Goal: Task Accomplishment & Management: Complete application form

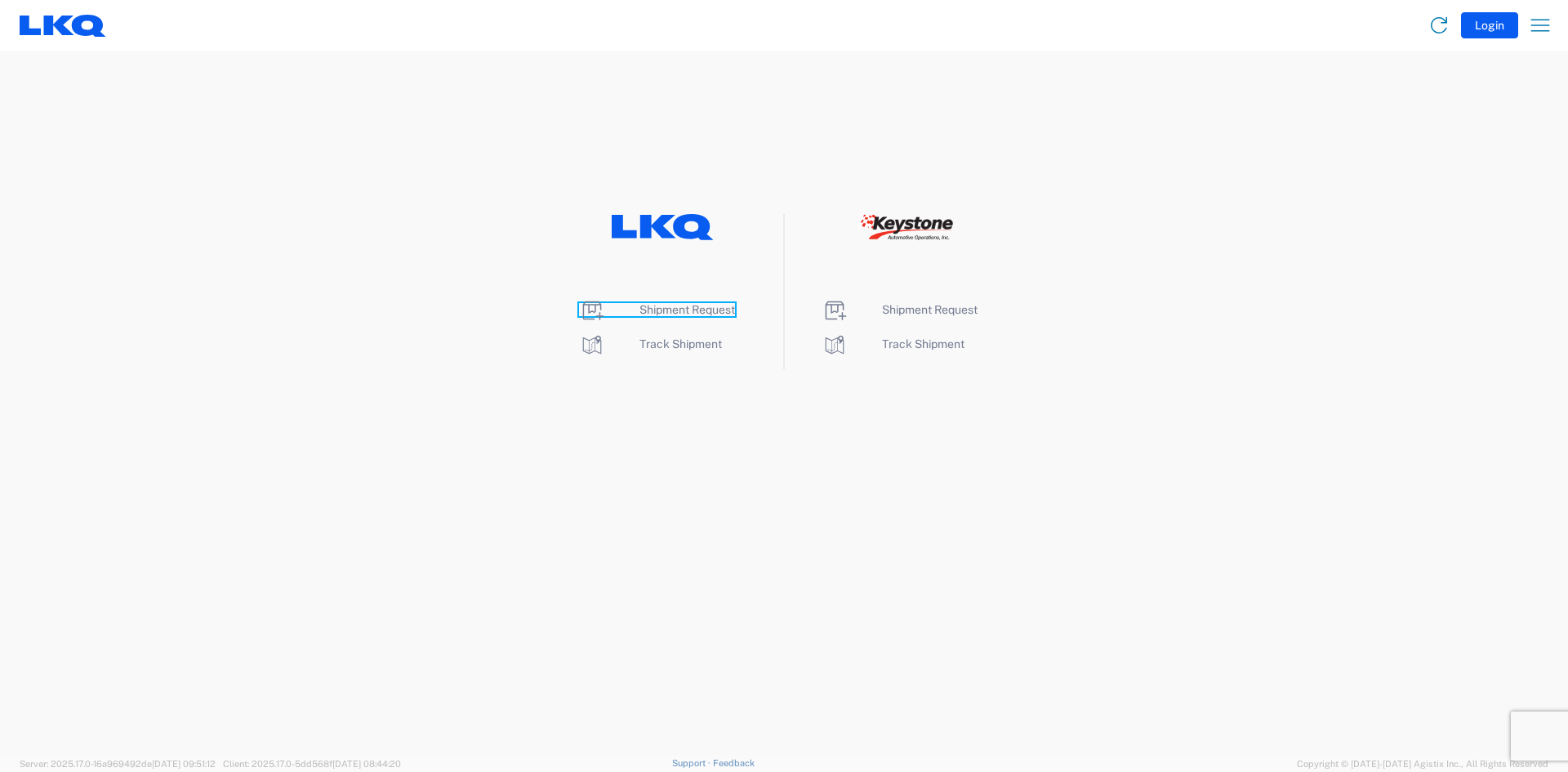
click at [697, 306] on span "Shipment Request" at bounding box center [687, 310] width 96 height 14
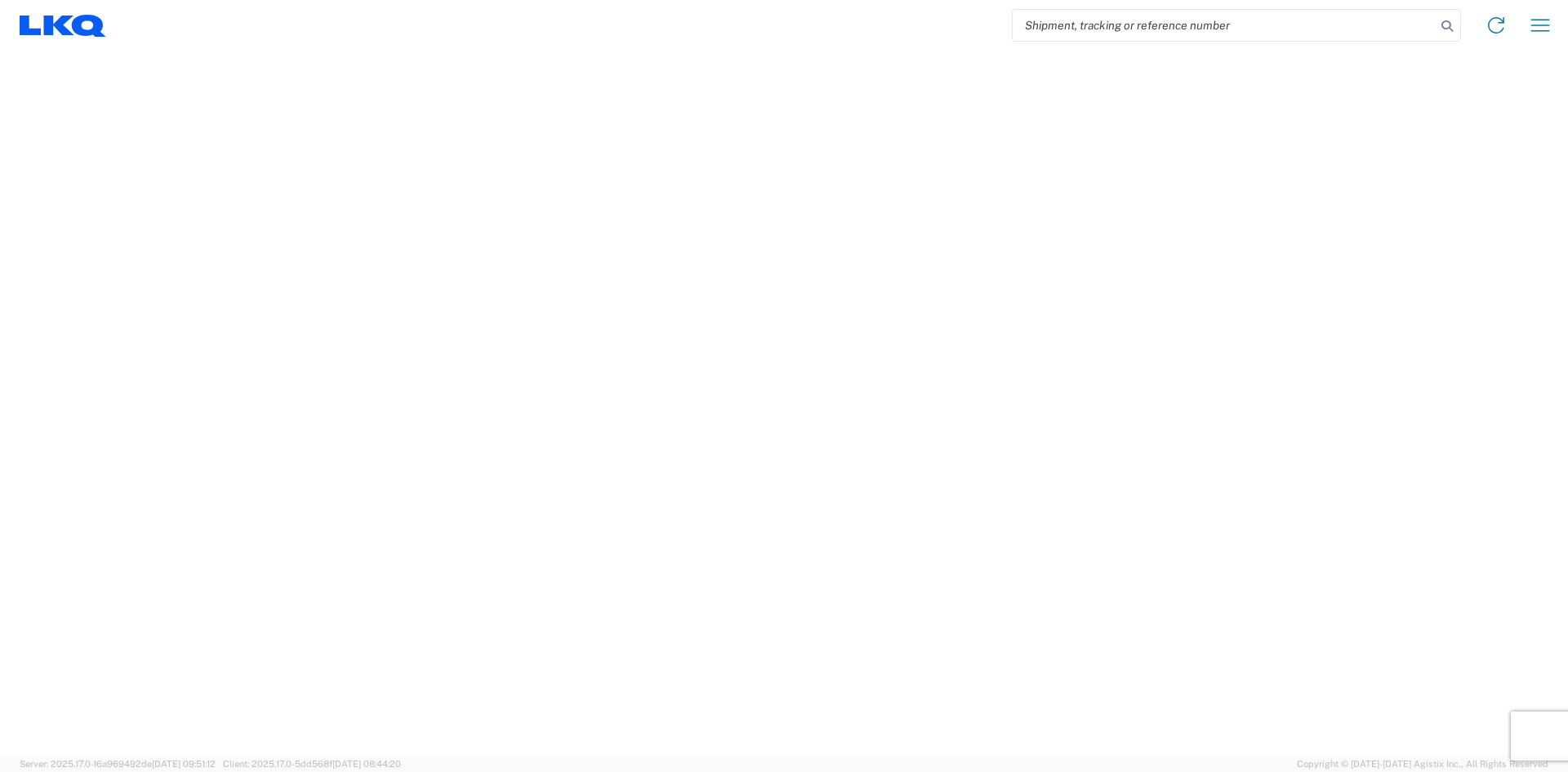
select select "FULL"
select select "LBS"
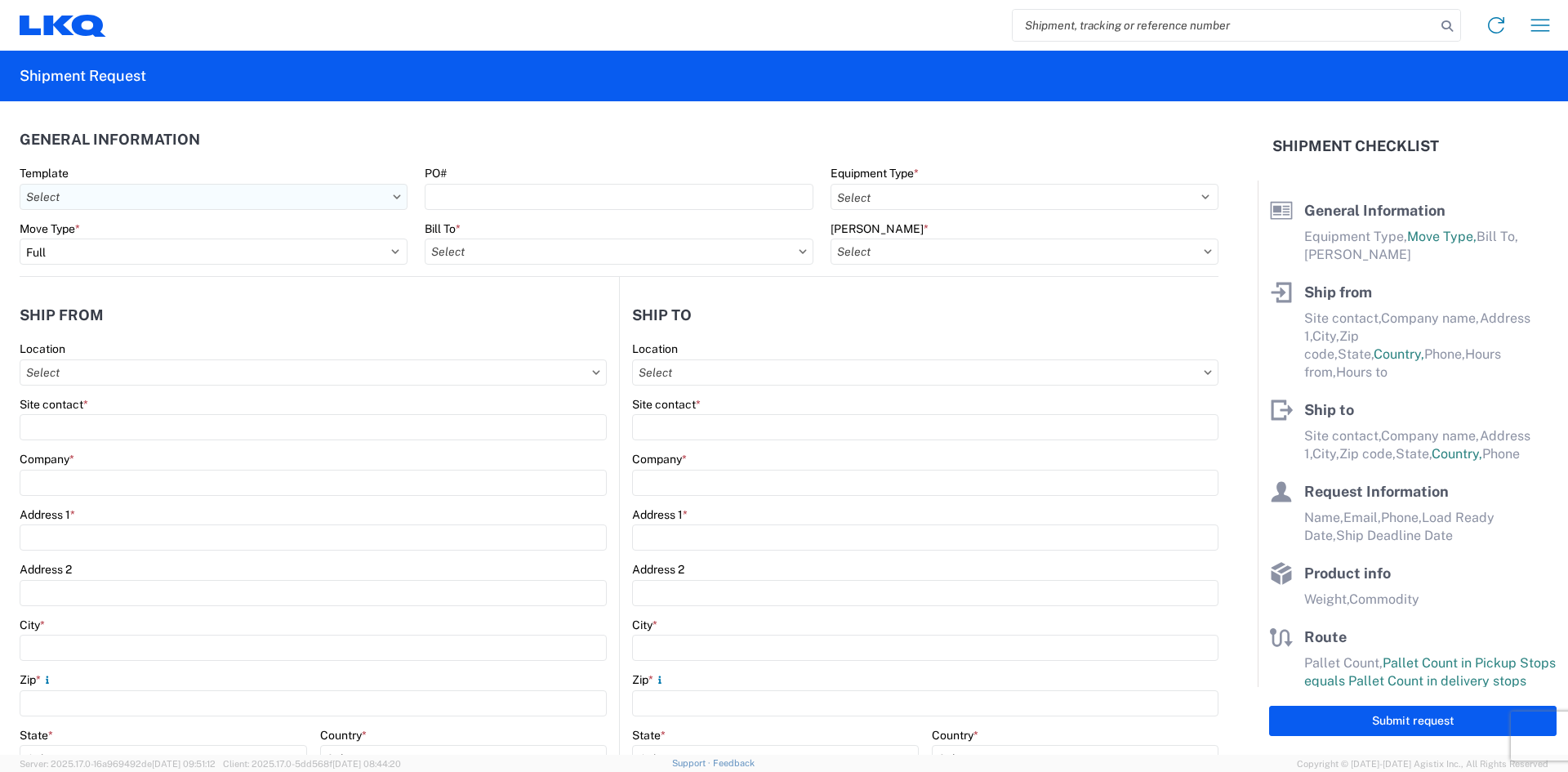
click at [380, 208] on input "Template" at bounding box center [213, 196] width 387 height 26
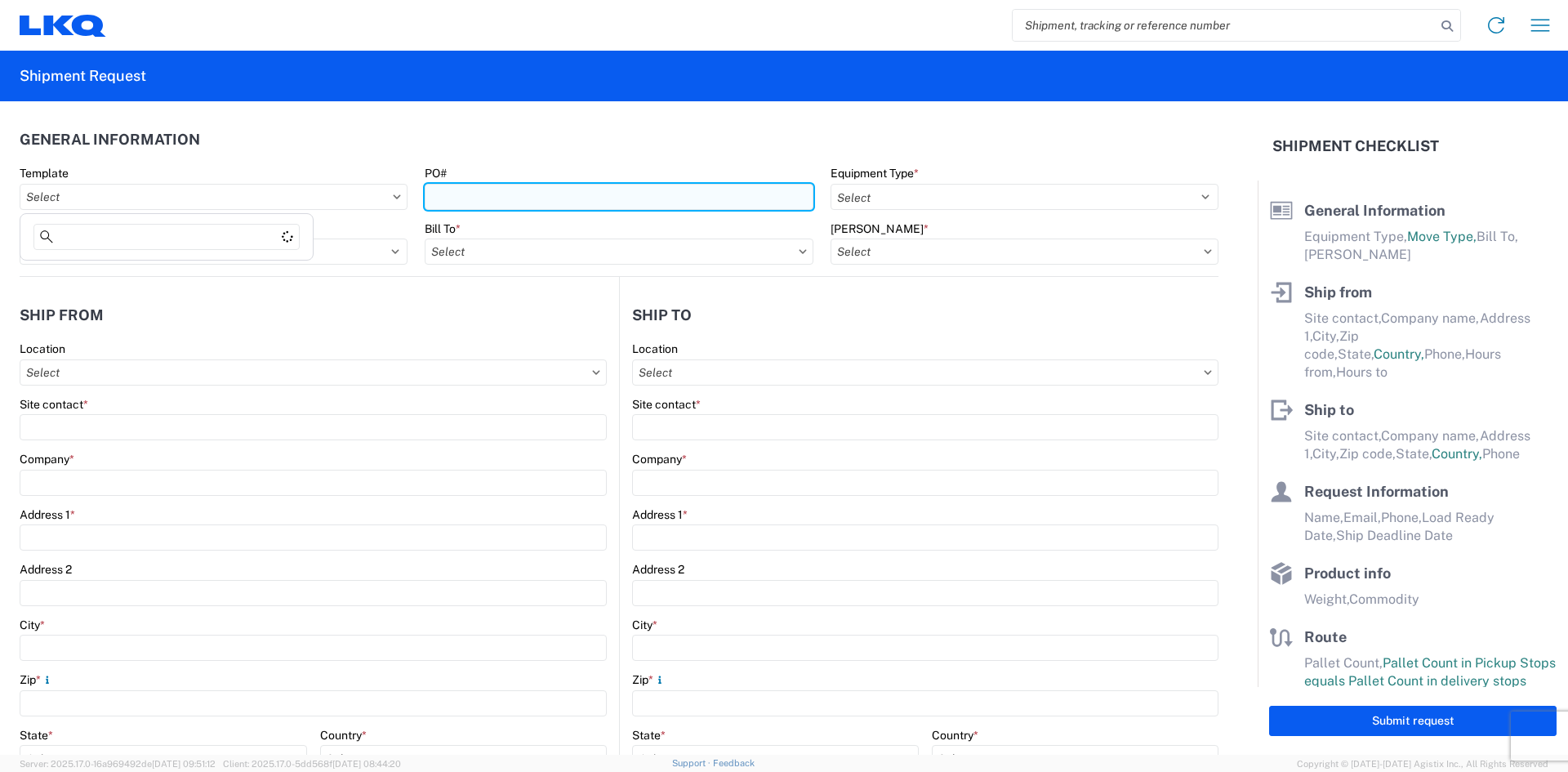
click at [541, 203] on input "PO#" at bounding box center [618, 196] width 387 height 26
type input "1"
type input "1895075"
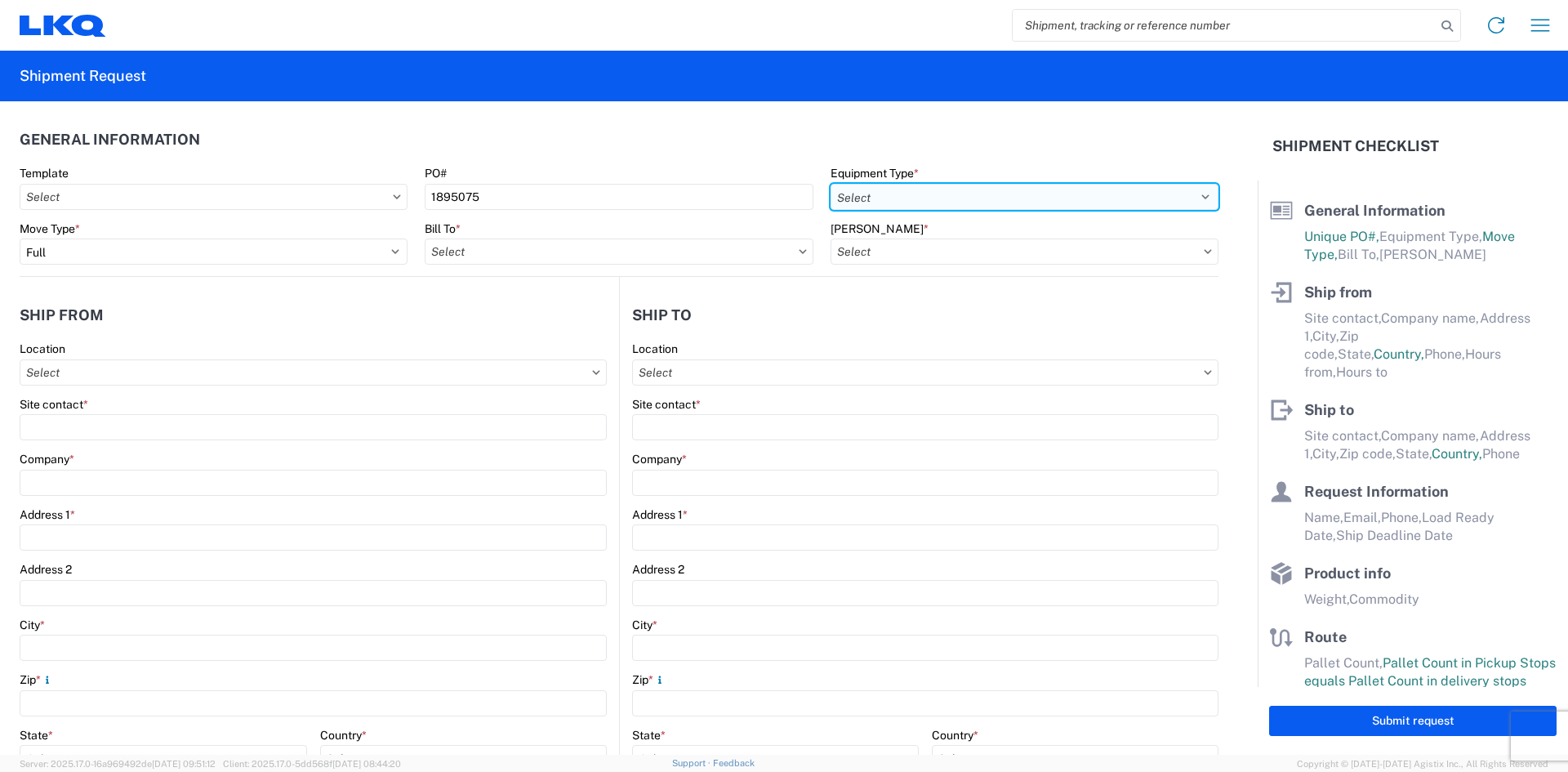
click at [1189, 192] on select "Select 53’ Dry Van Flatbed Dropdeck (van) Lowboy (flatbed) Rail" at bounding box center [1024, 196] width 387 height 26
select select "FLBD"
click at [831, 184] on select "Select 53’ Dry Van Flatbed Dropdeck (van) Lowboy (flatbed) Rail" at bounding box center [1024, 196] width 387 height 26
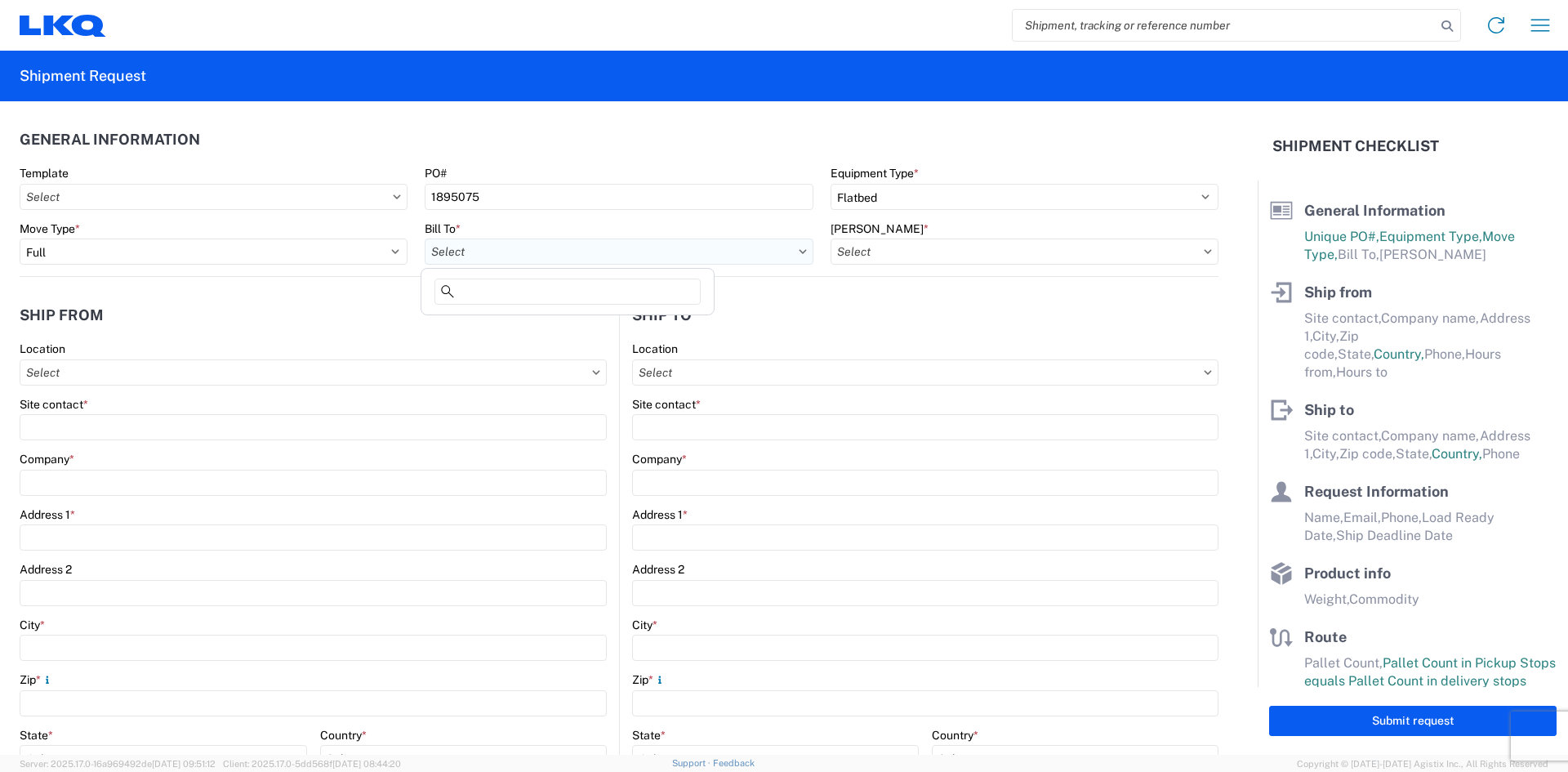
click at [786, 258] on input "Bill To *" at bounding box center [618, 251] width 387 height 26
type input "1710"
click at [556, 329] on div "1710 - LKQ Southern California" at bounding box center [568, 324] width 286 height 26
type input "1710 - LKQ Southern California"
click at [1190, 248] on input "Bill Code *" at bounding box center [1024, 251] width 387 height 26
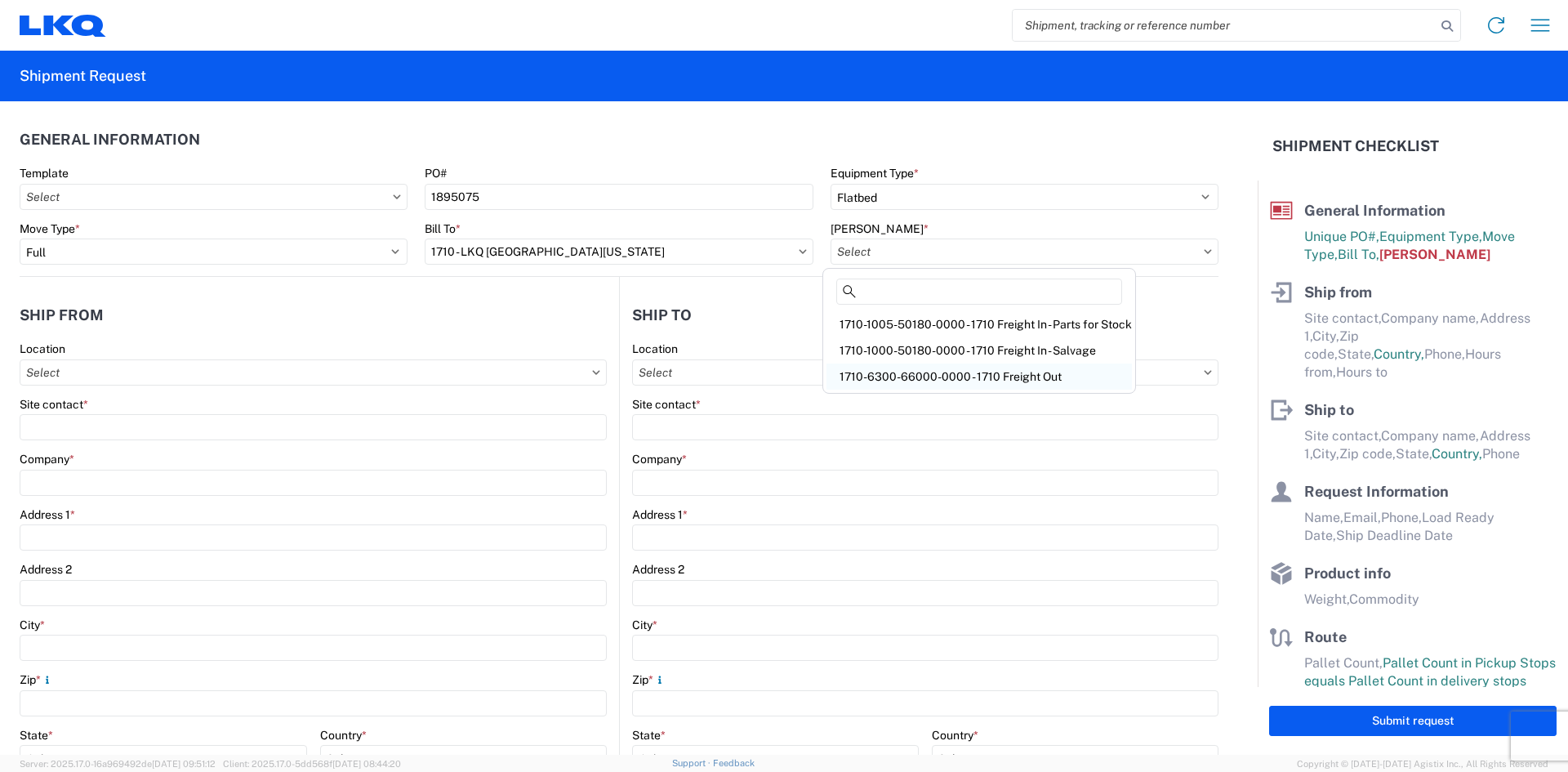
click at [976, 367] on div "1710-6300-66000-0000 - 1710 Freight Out" at bounding box center [979, 376] width 305 height 26
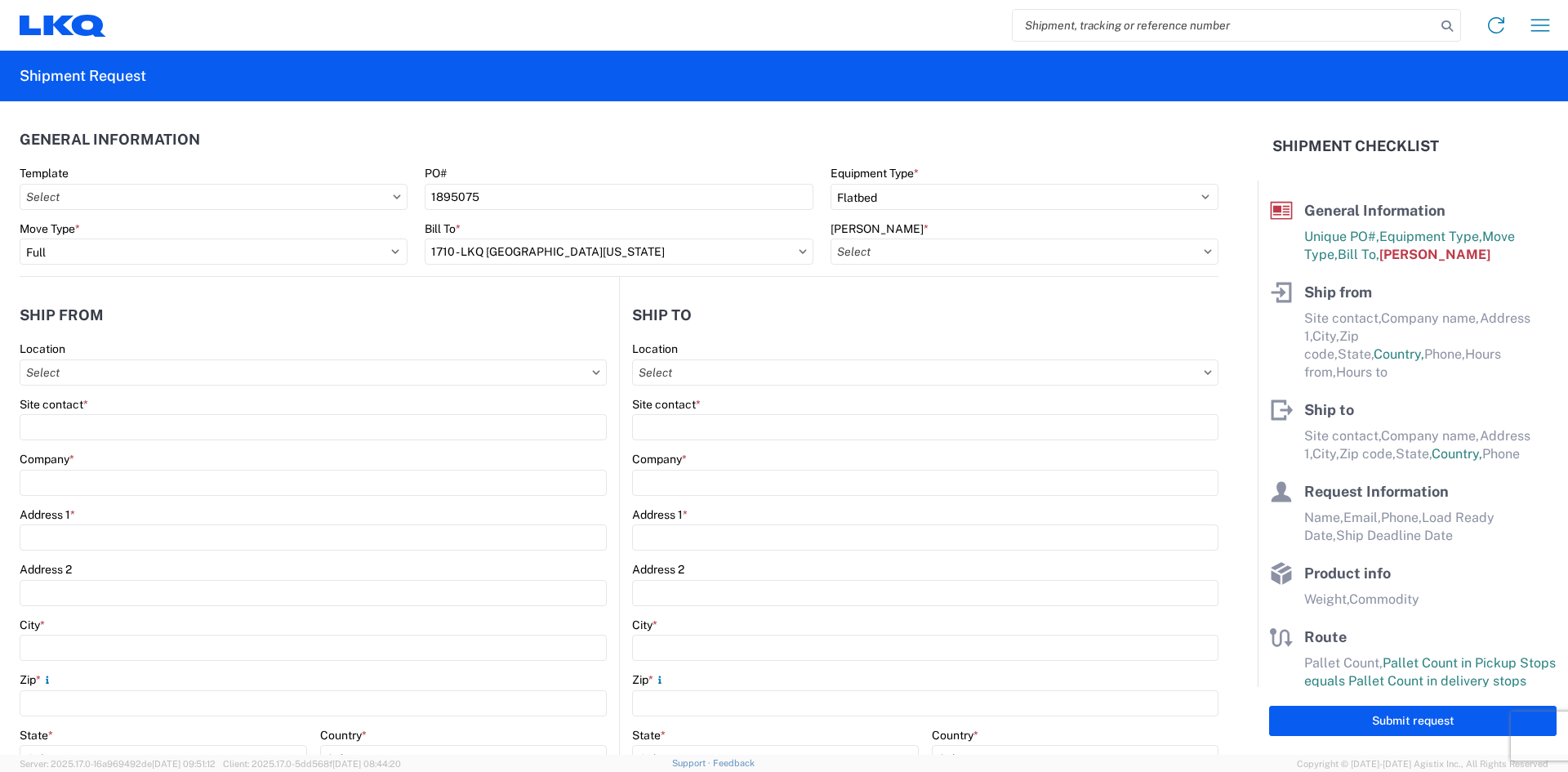
type input "1710-6300-66000-0000 - 1710 Freight Out"
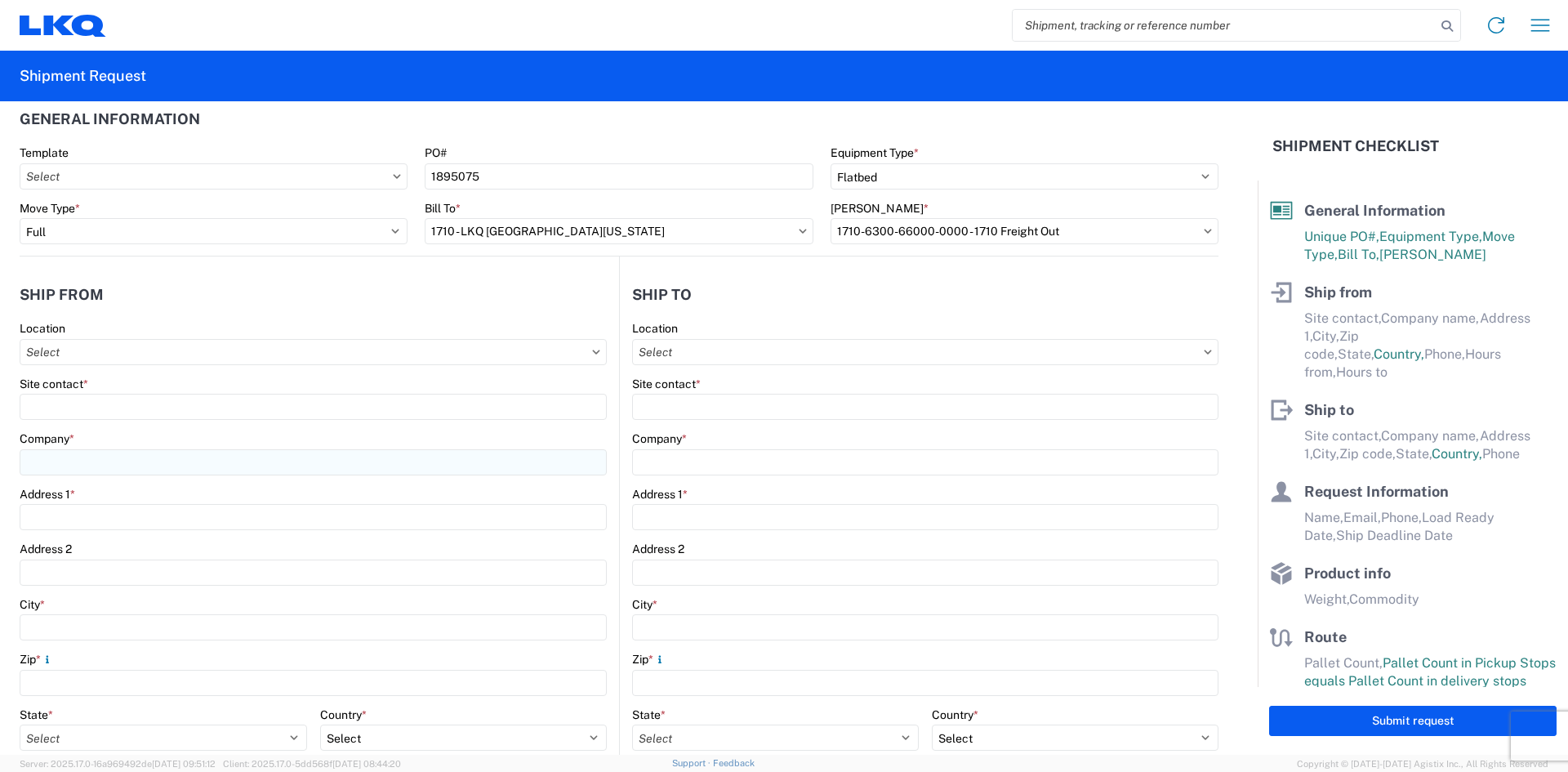
scroll to position [82, 0]
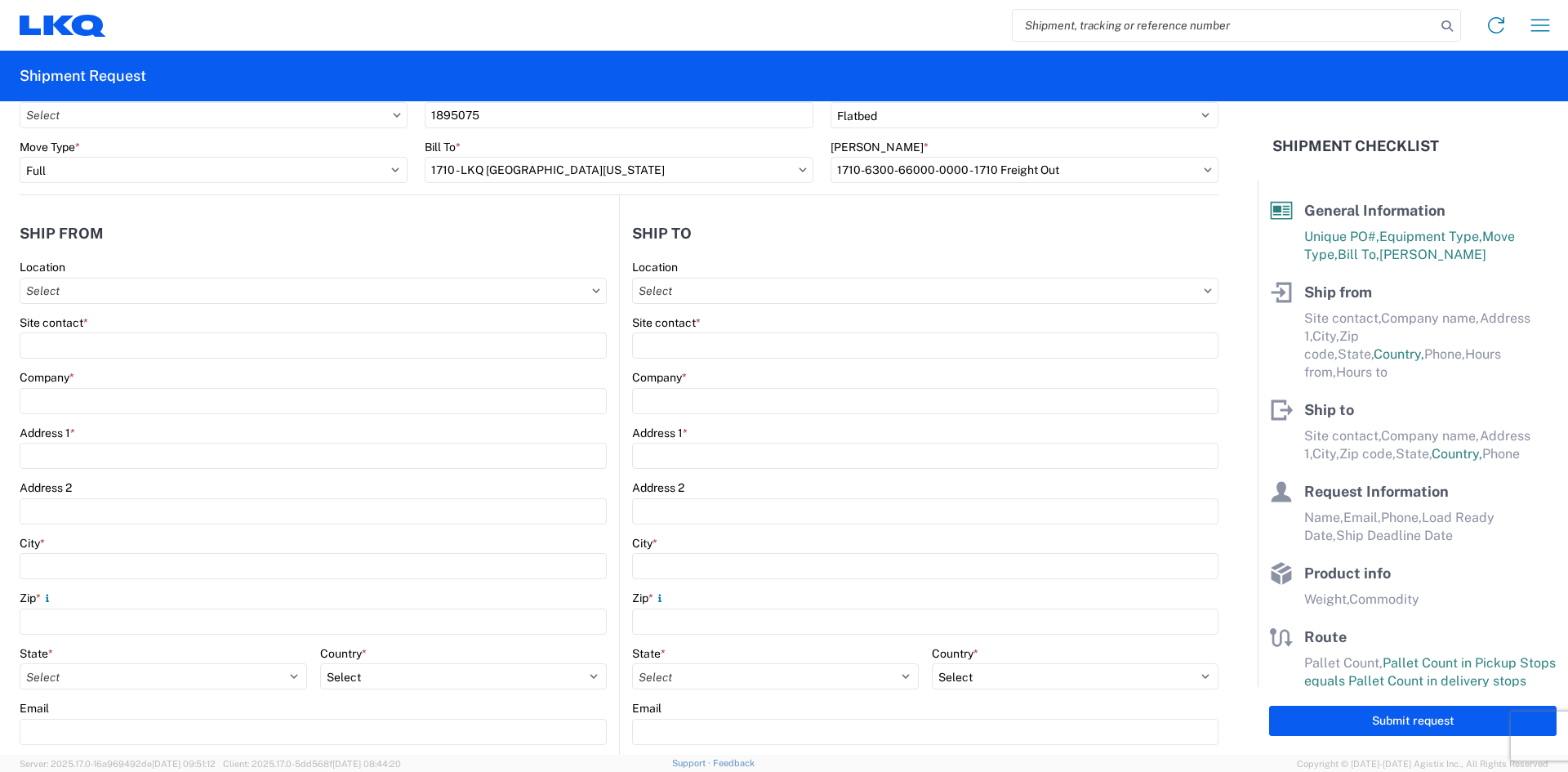
click at [147, 358] on agx-form-control-wrapper-v2 "Site contact *" at bounding box center [313, 342] width 587 height 55
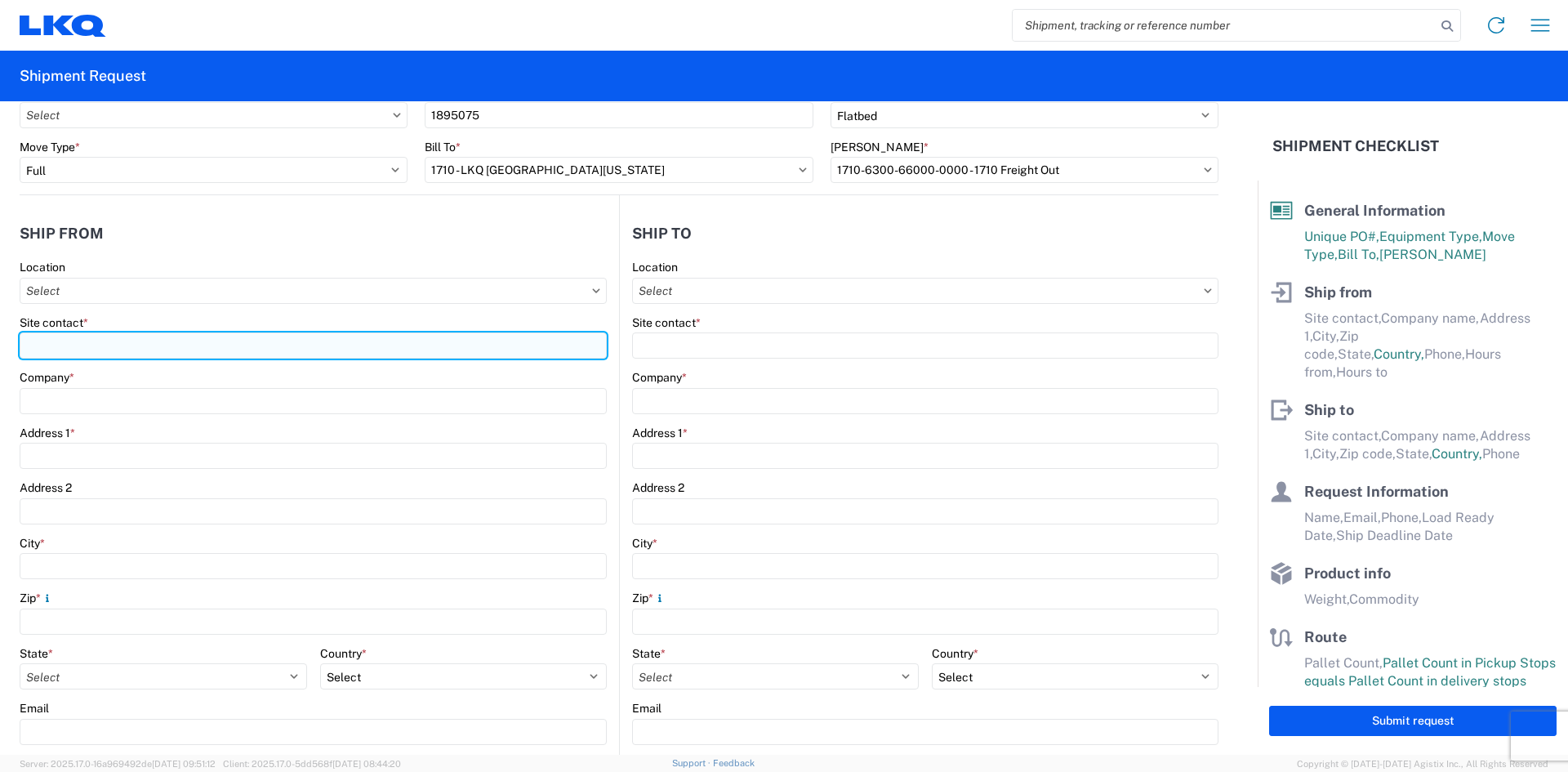
click at [145, 347] on input "Site contact *" at bounding box center [313, 345] width 587 height 26
click at [176, 341] on input "Site contact *" at bounding box center [313, 345] width 587 height 26
type input "n"
type input "NICHOLAS LOPEZ"
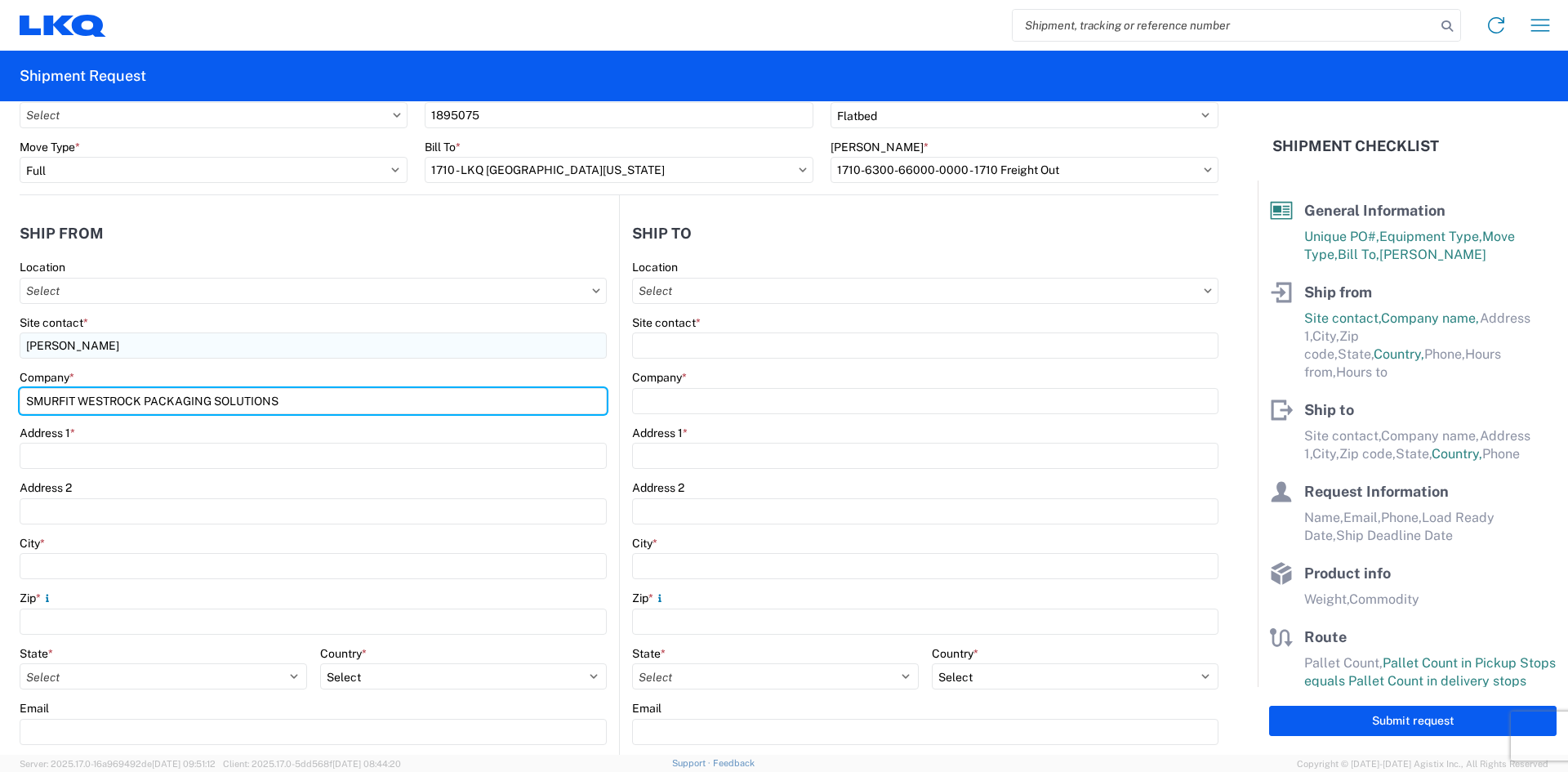
type input "SMURFIT WESTROCK PACKAGING SOLUTIONS"
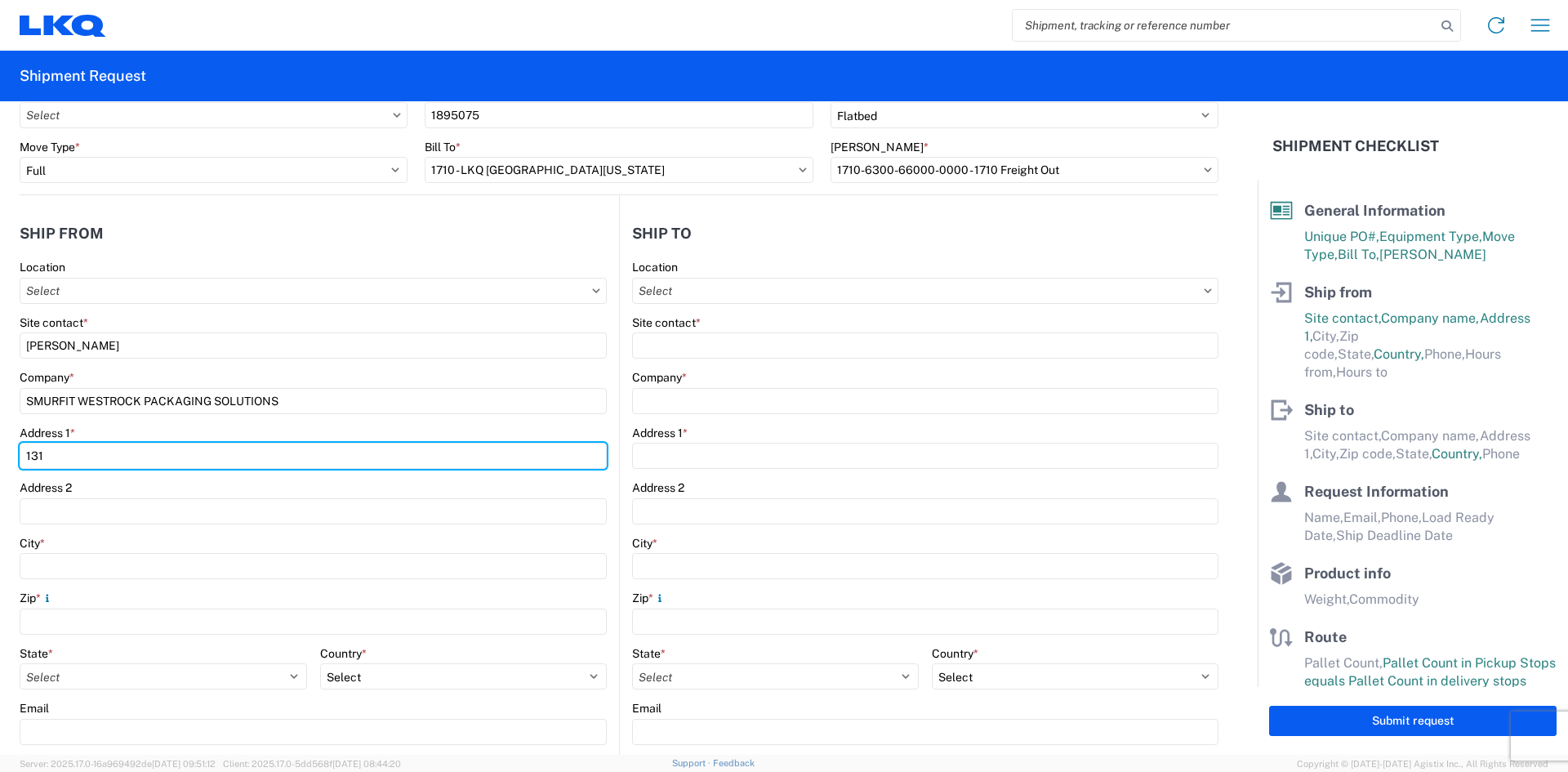
type input "13100 LOOP ROAD"
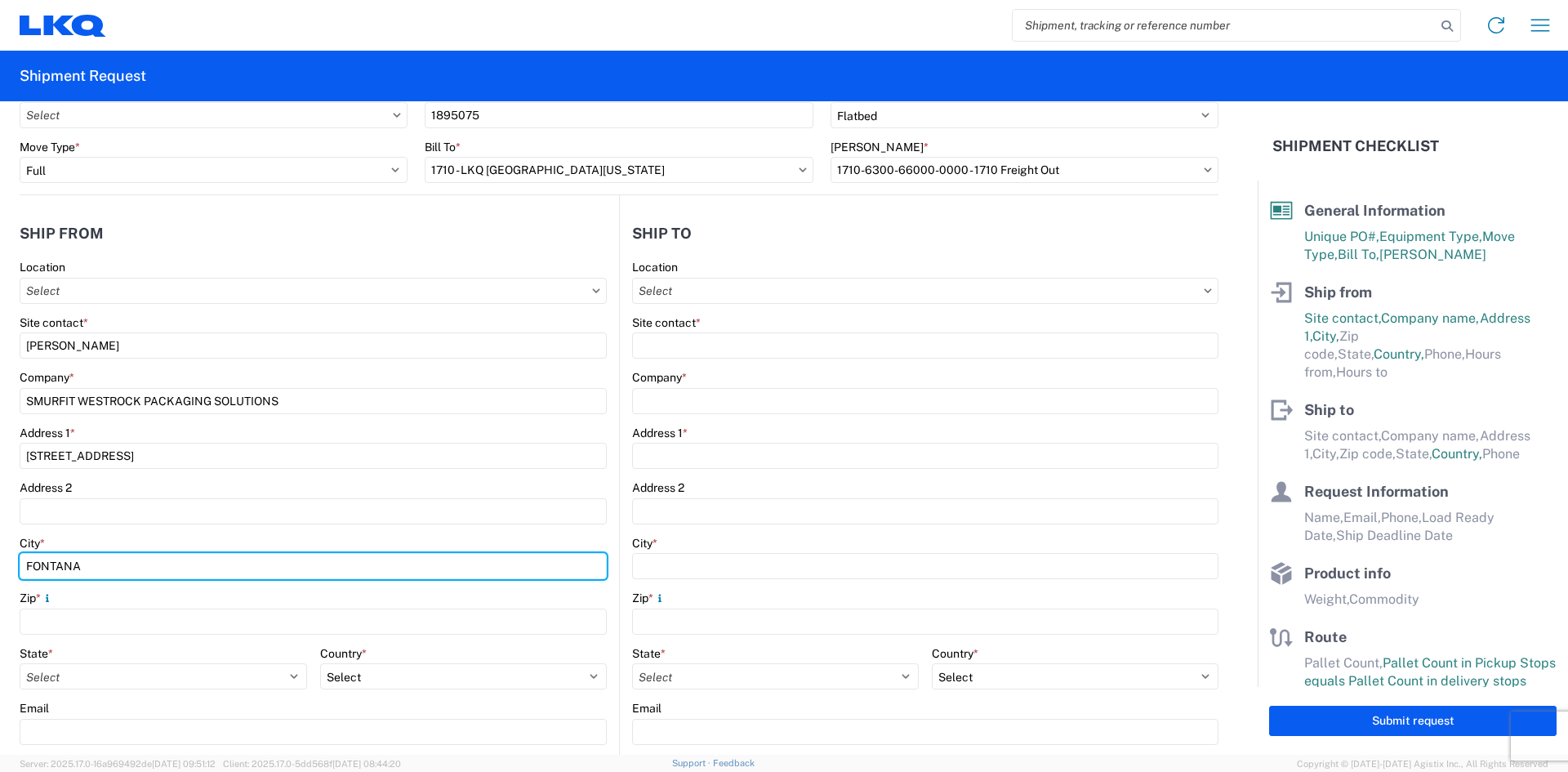
type input "FONTANA"
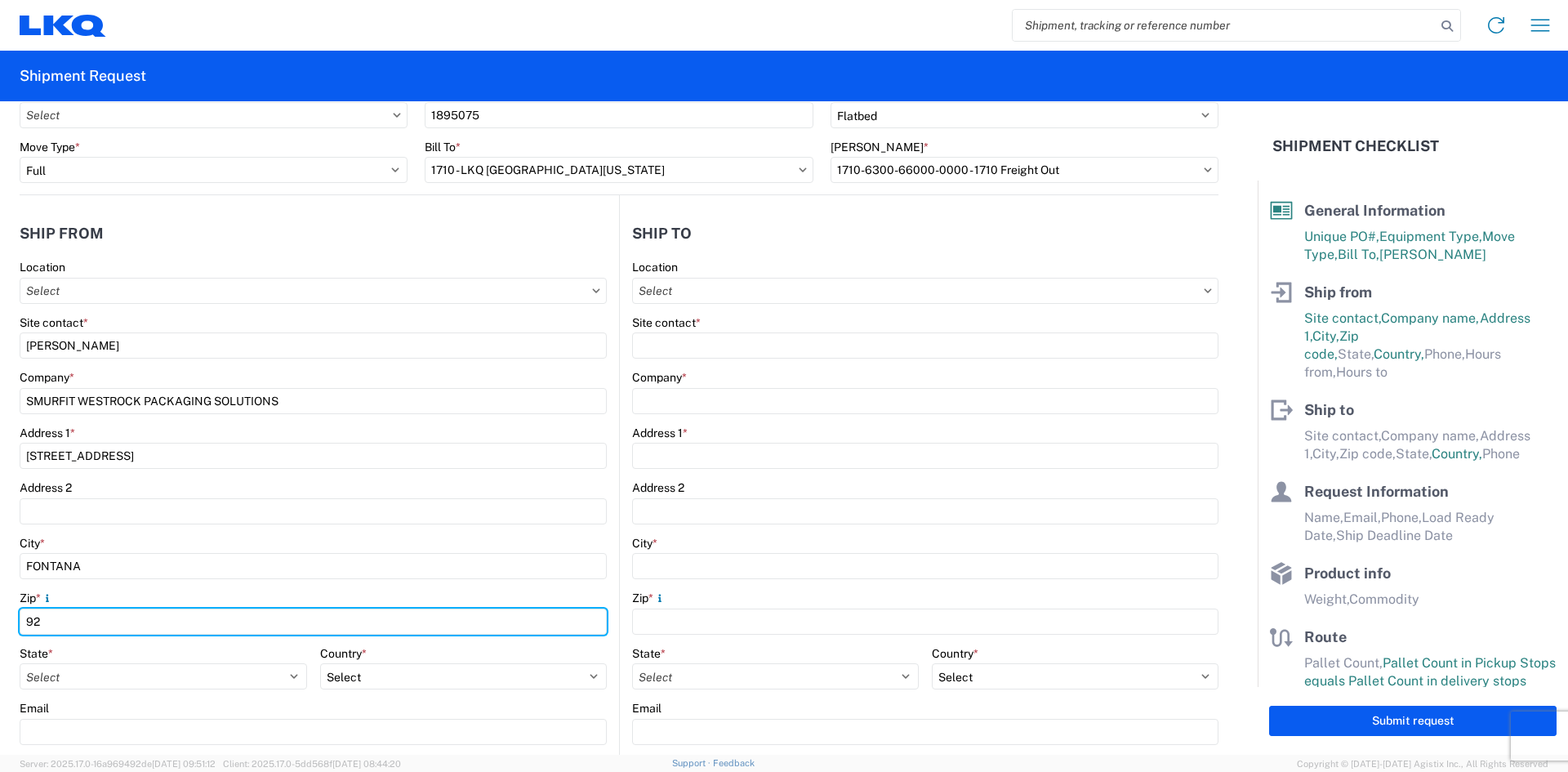
type input "92337"
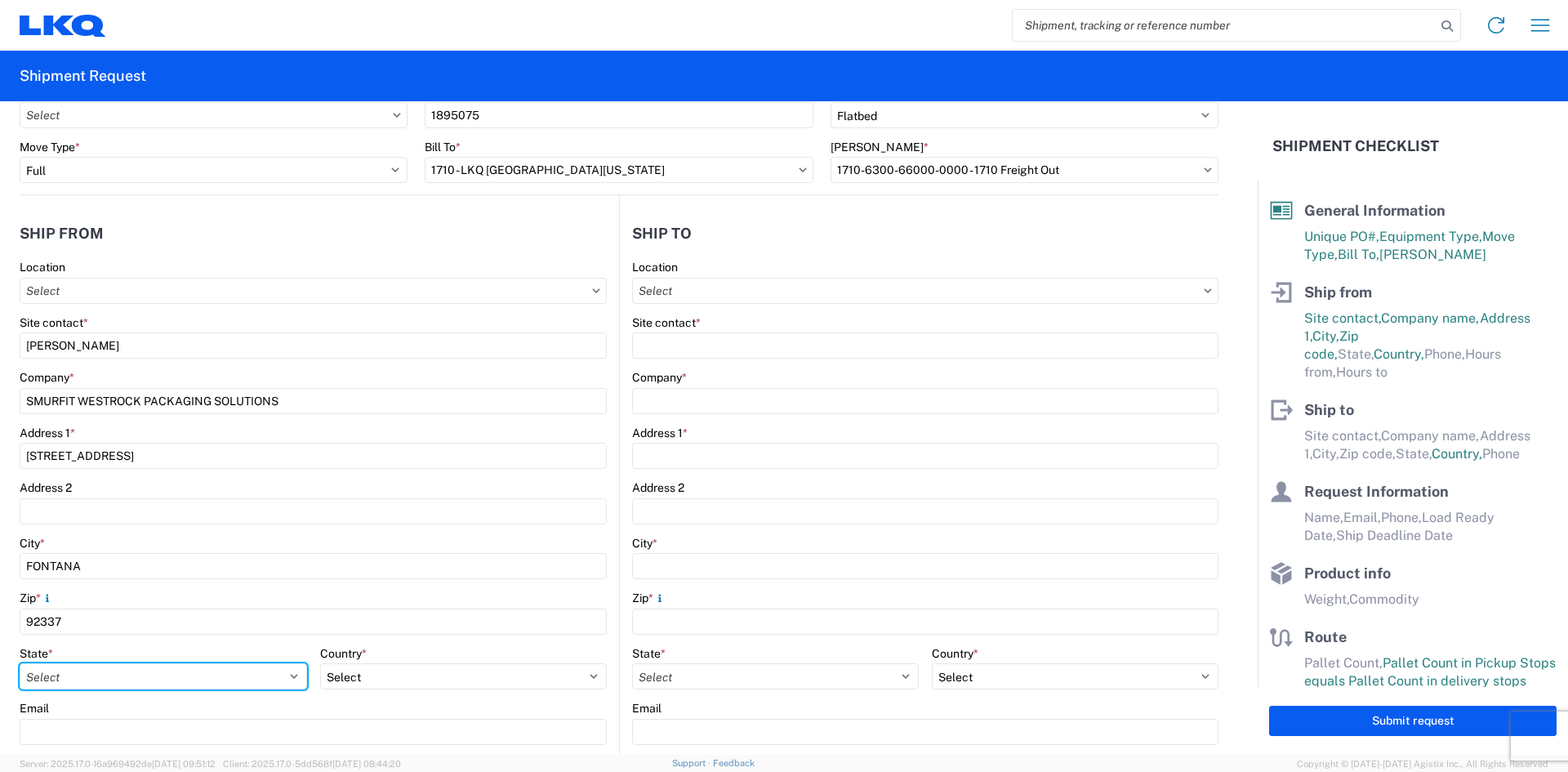
select select "CA"
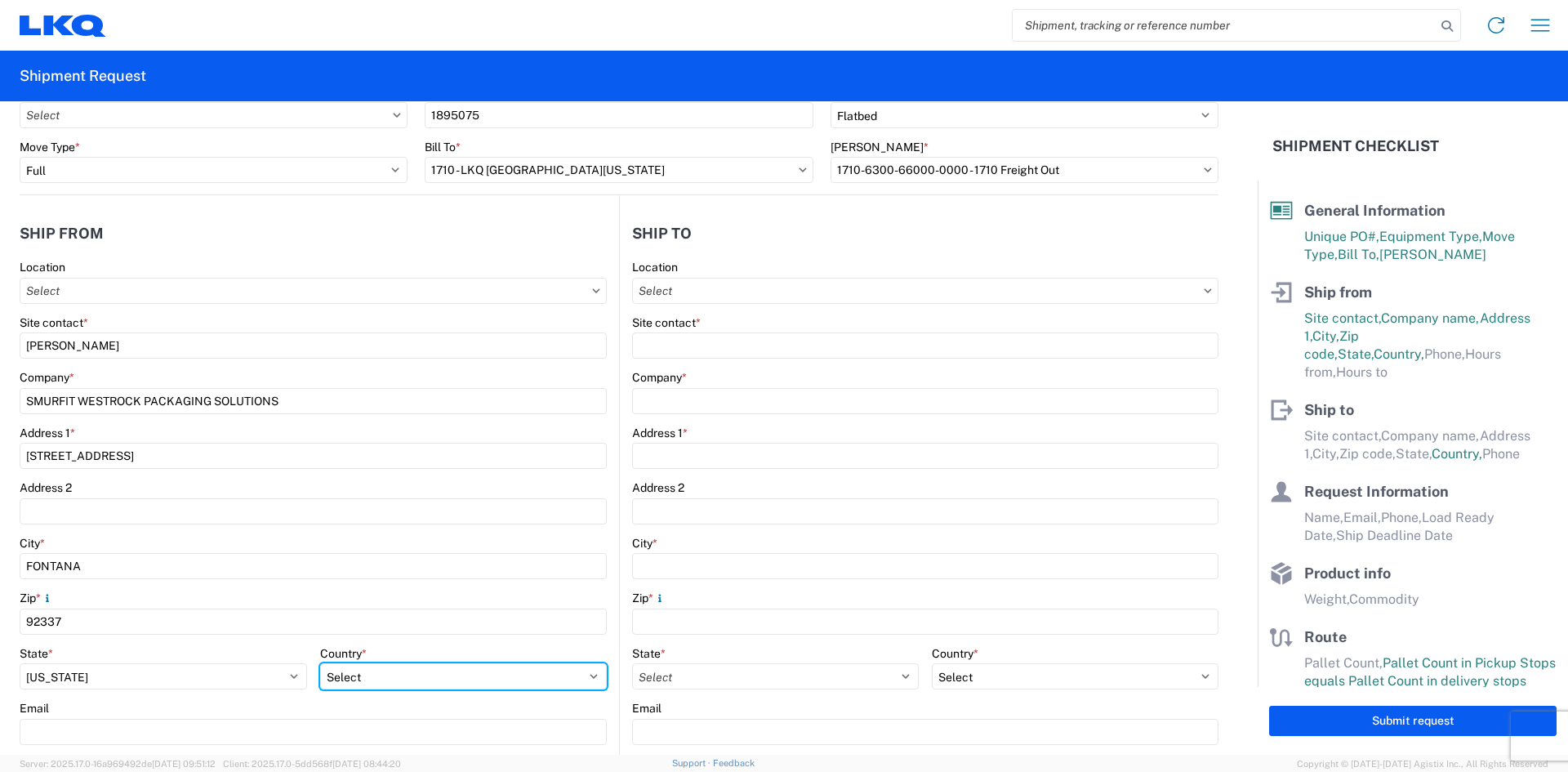
select select "US"
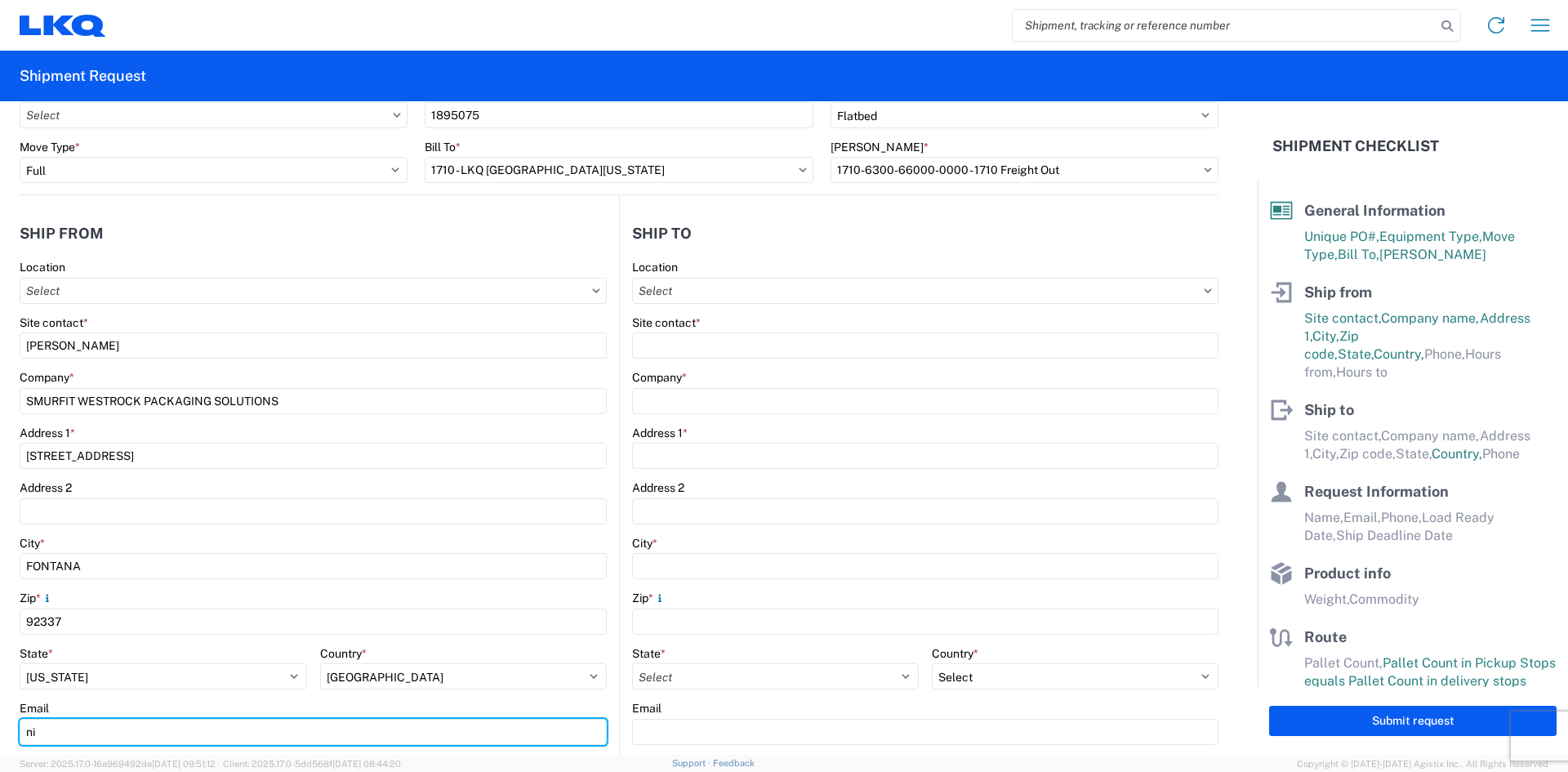
type input "NILOPEZ@VICTORYPACKAGING.COM"
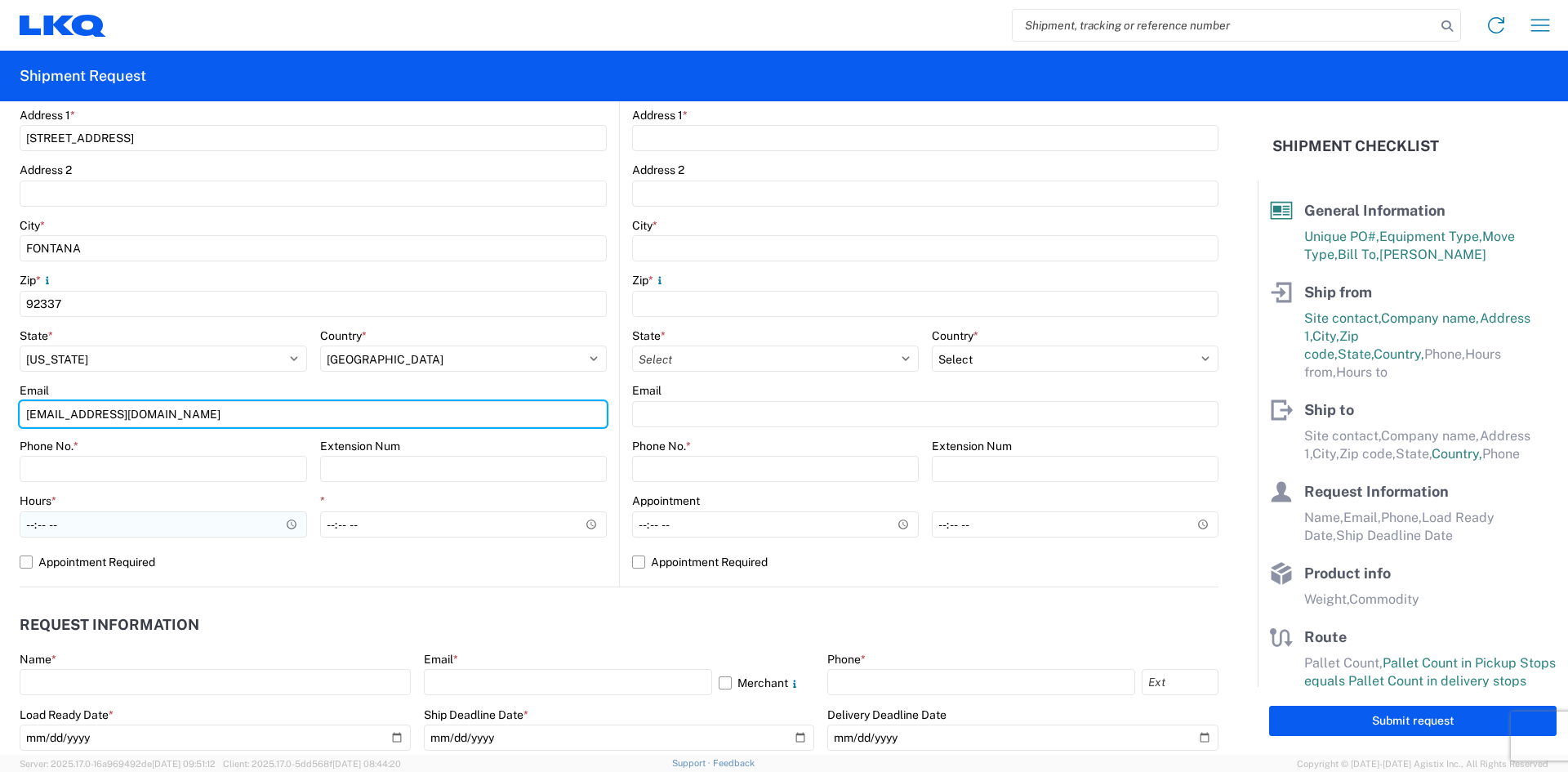
scroll to position [409, 0]
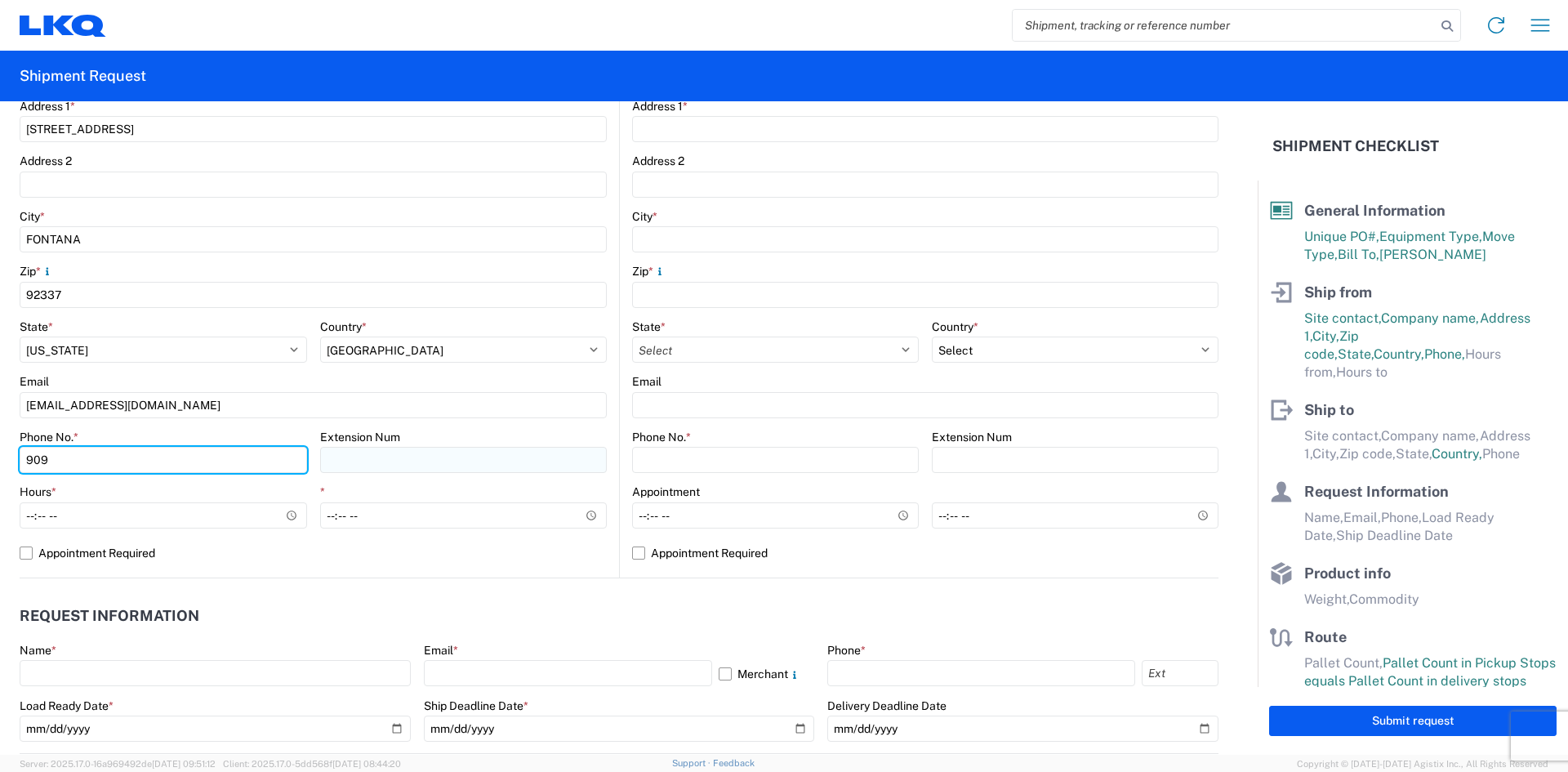
type input "909-251-2265"
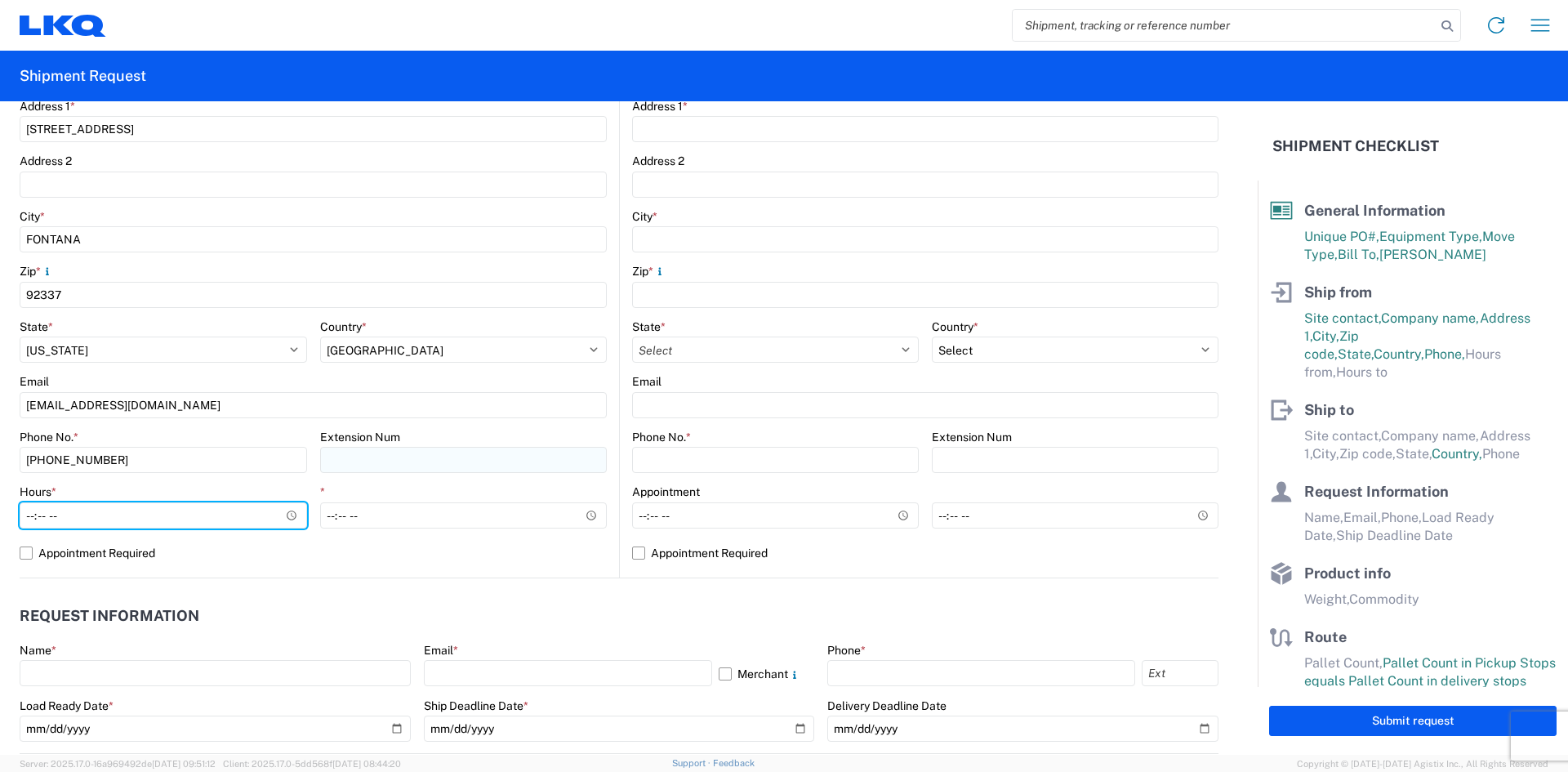
type input "06:00"
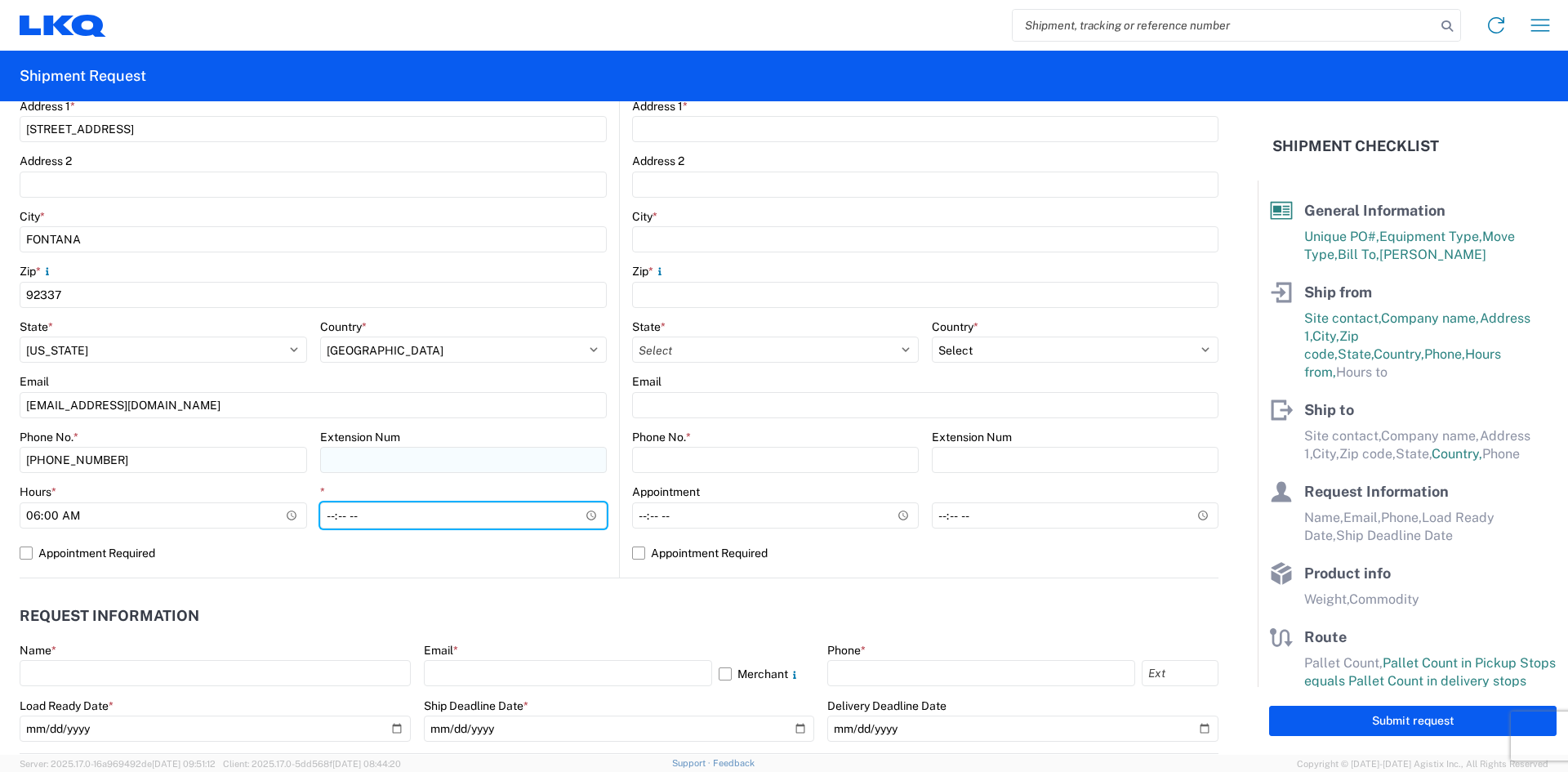
type input "13:30"
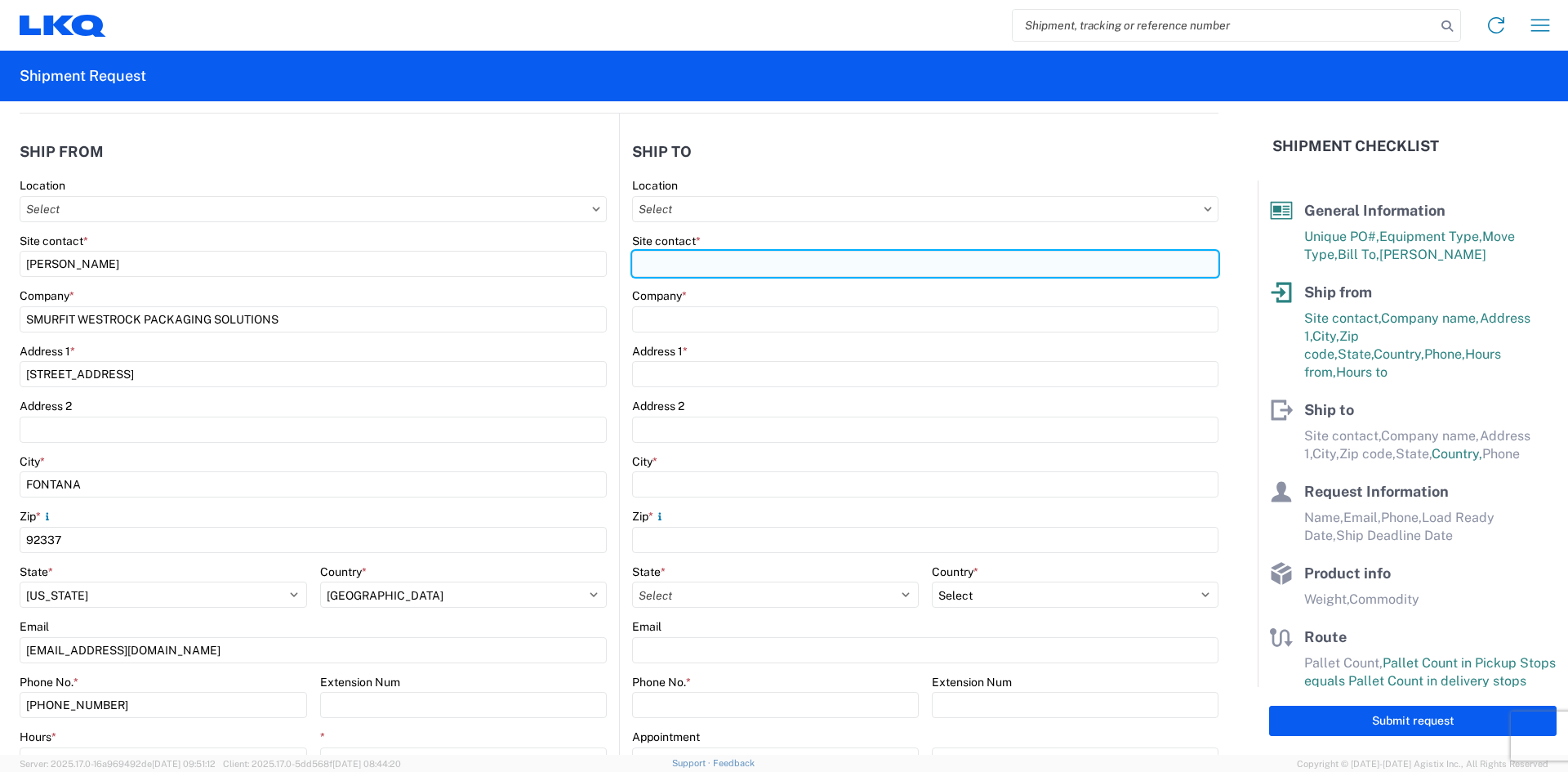
click at [719, 263] on input "Site contact *" at bounding box center [925, 263] width 586 height 26
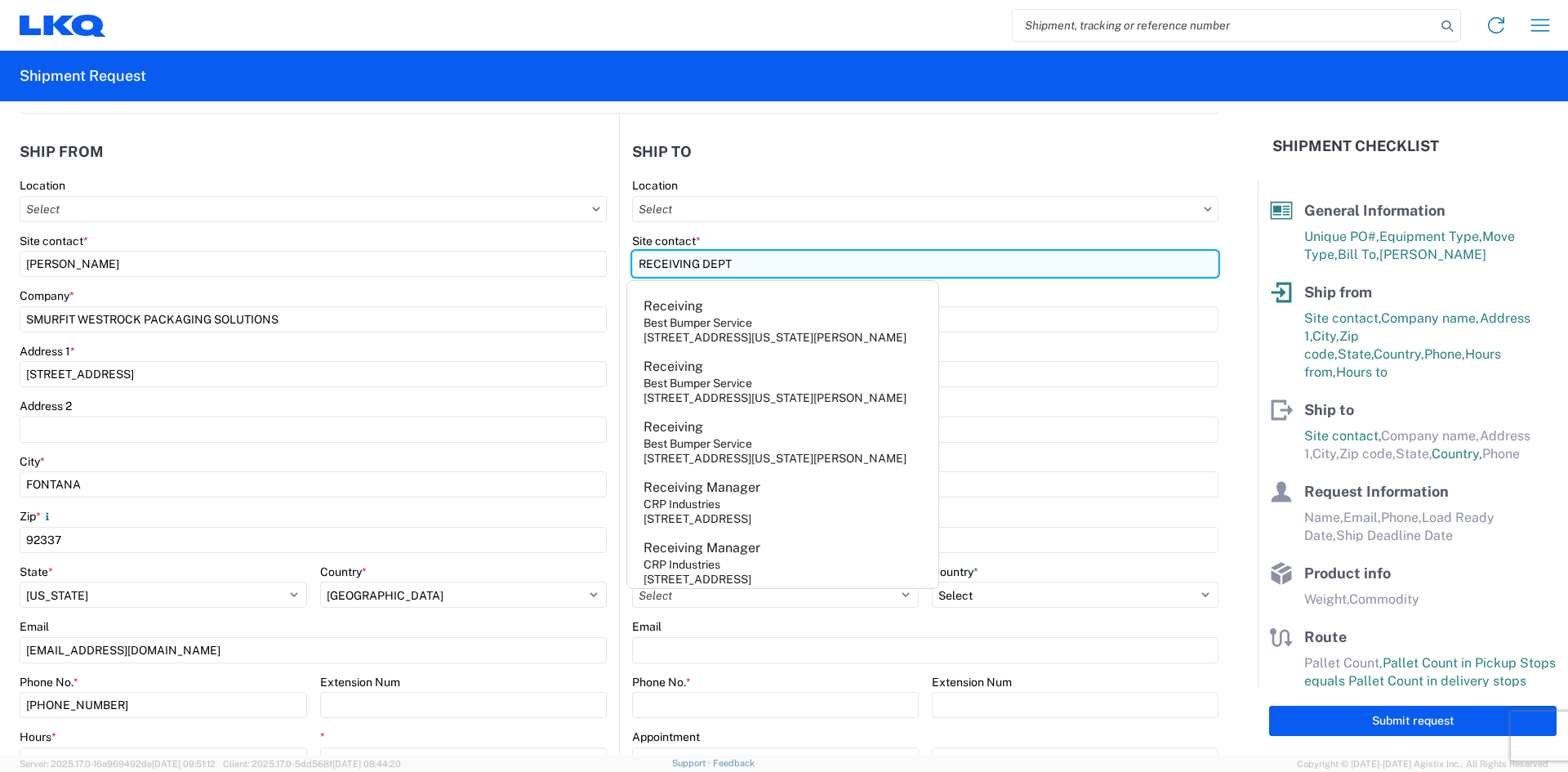
type input "RECEIVING DEPT"
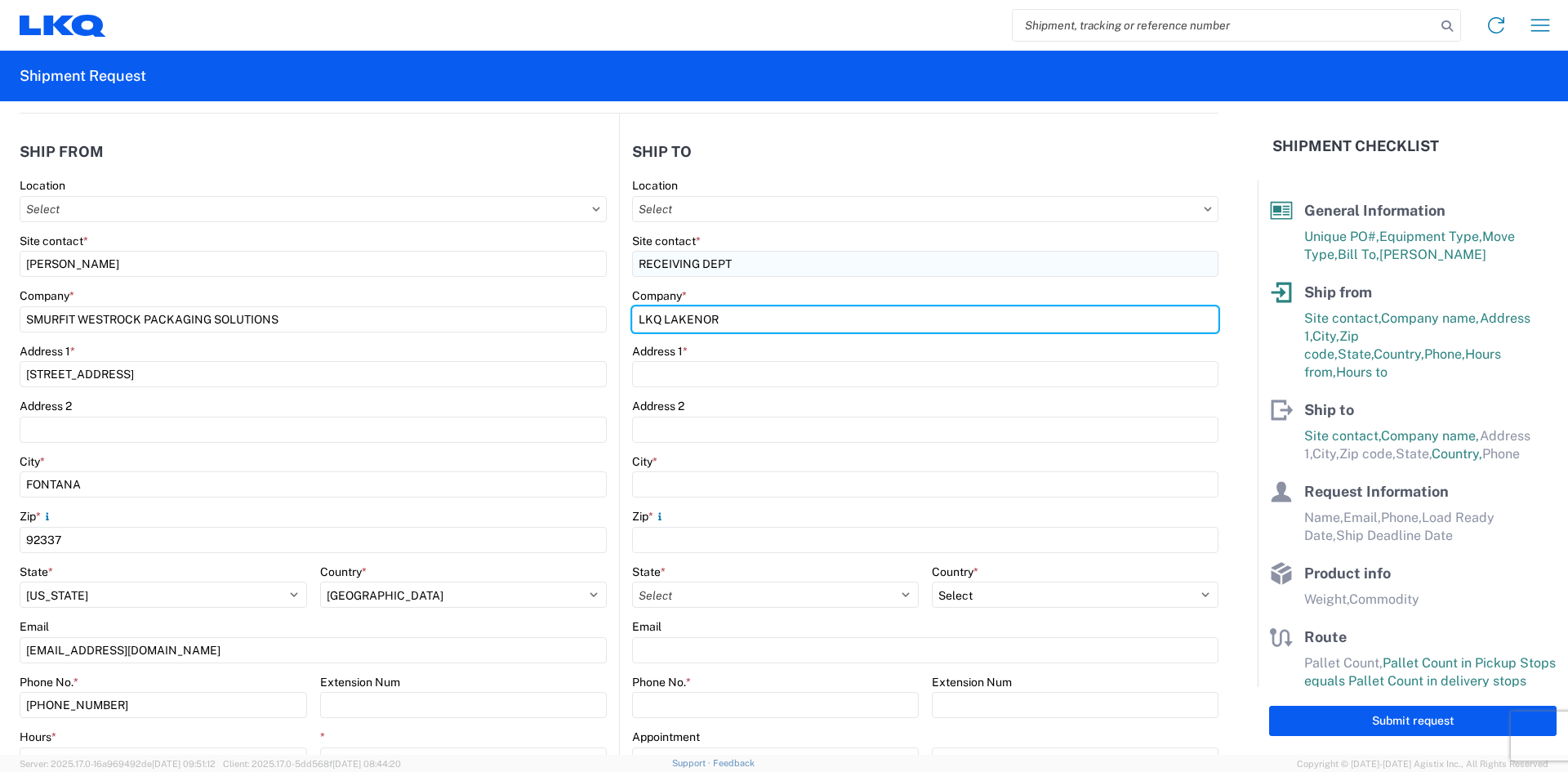
type input "LKQ LAKENOR"
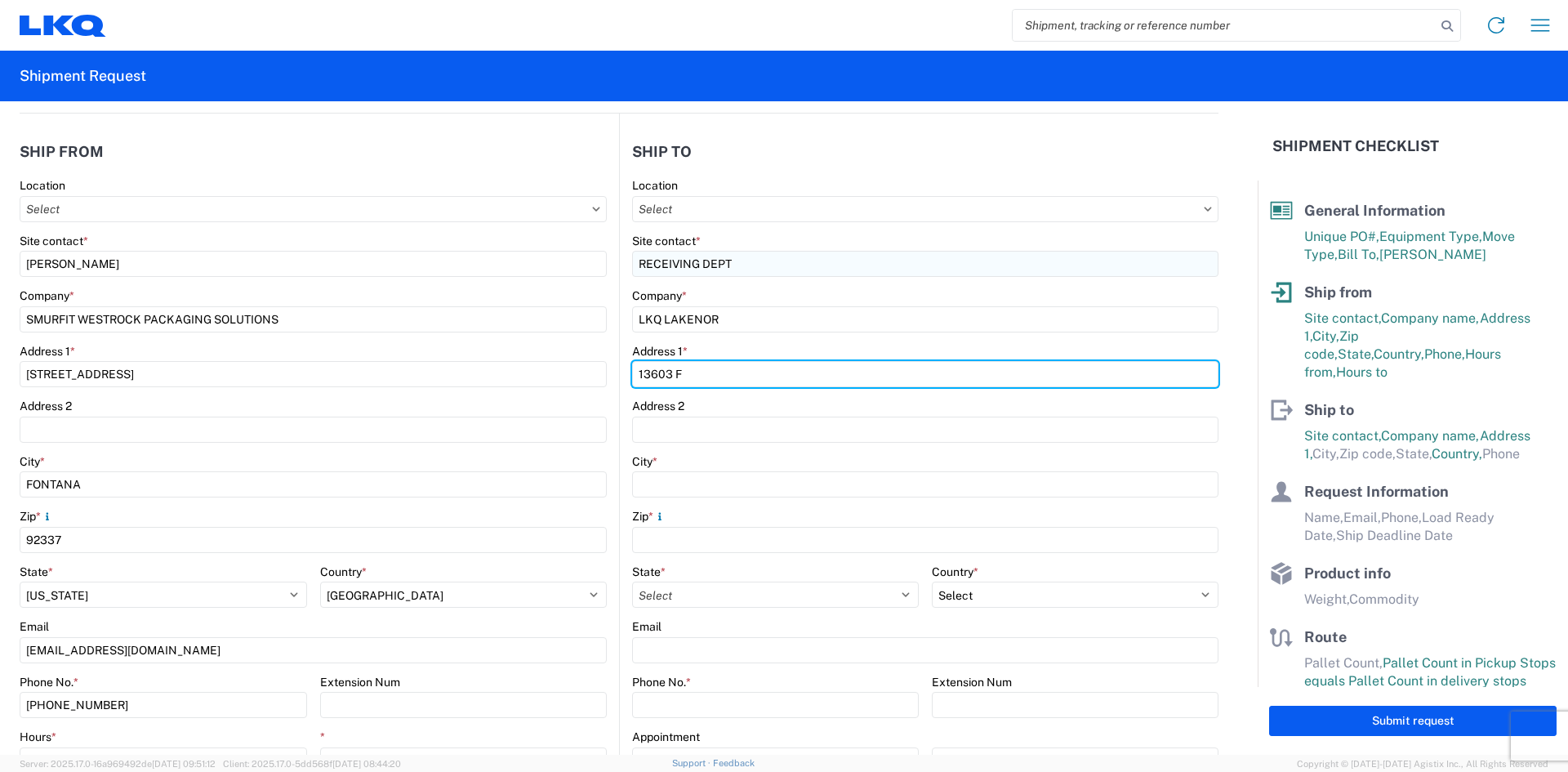
type input "13603 Foster Road"
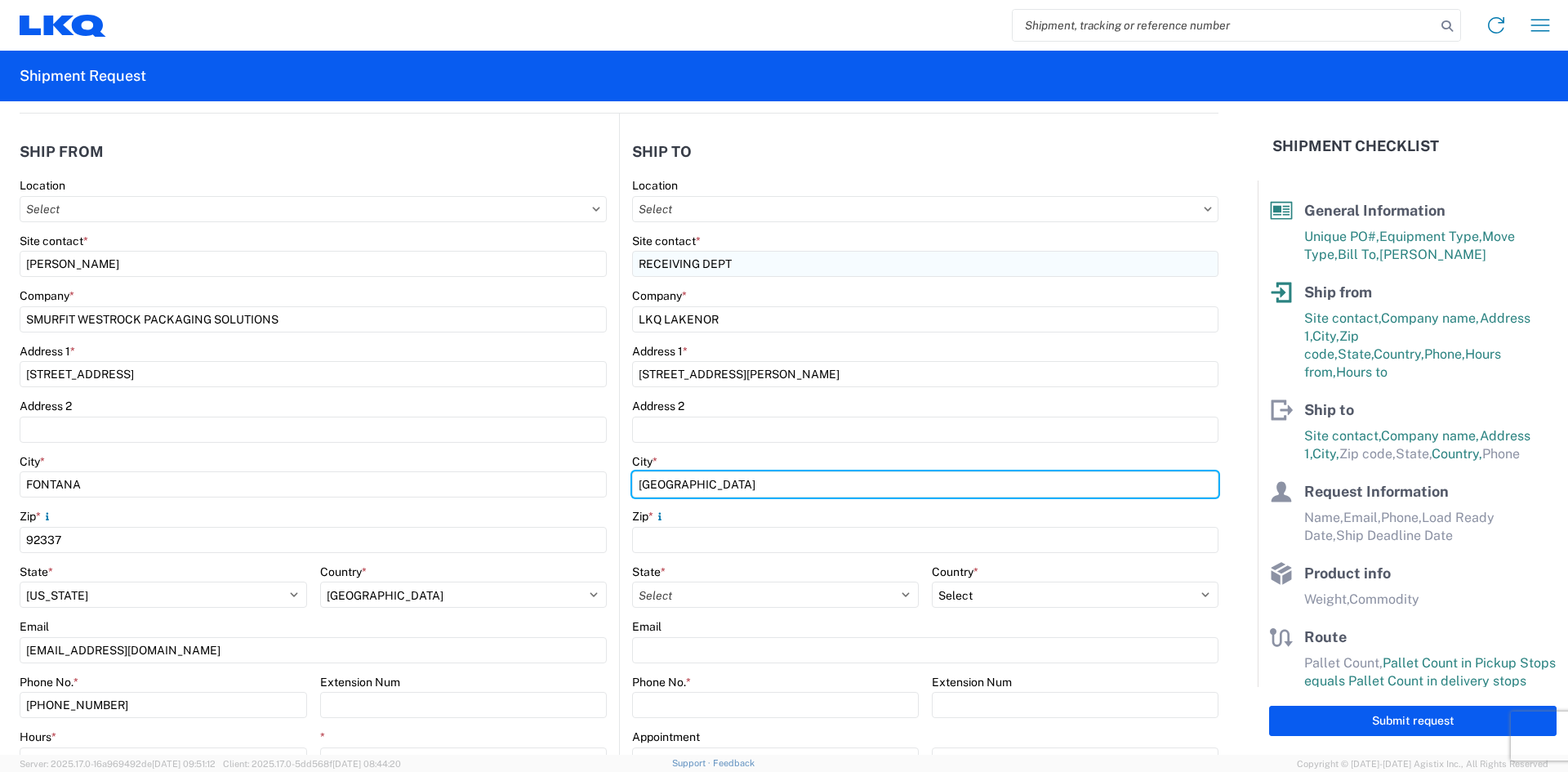
type input "SANTA FE SPRINGS"
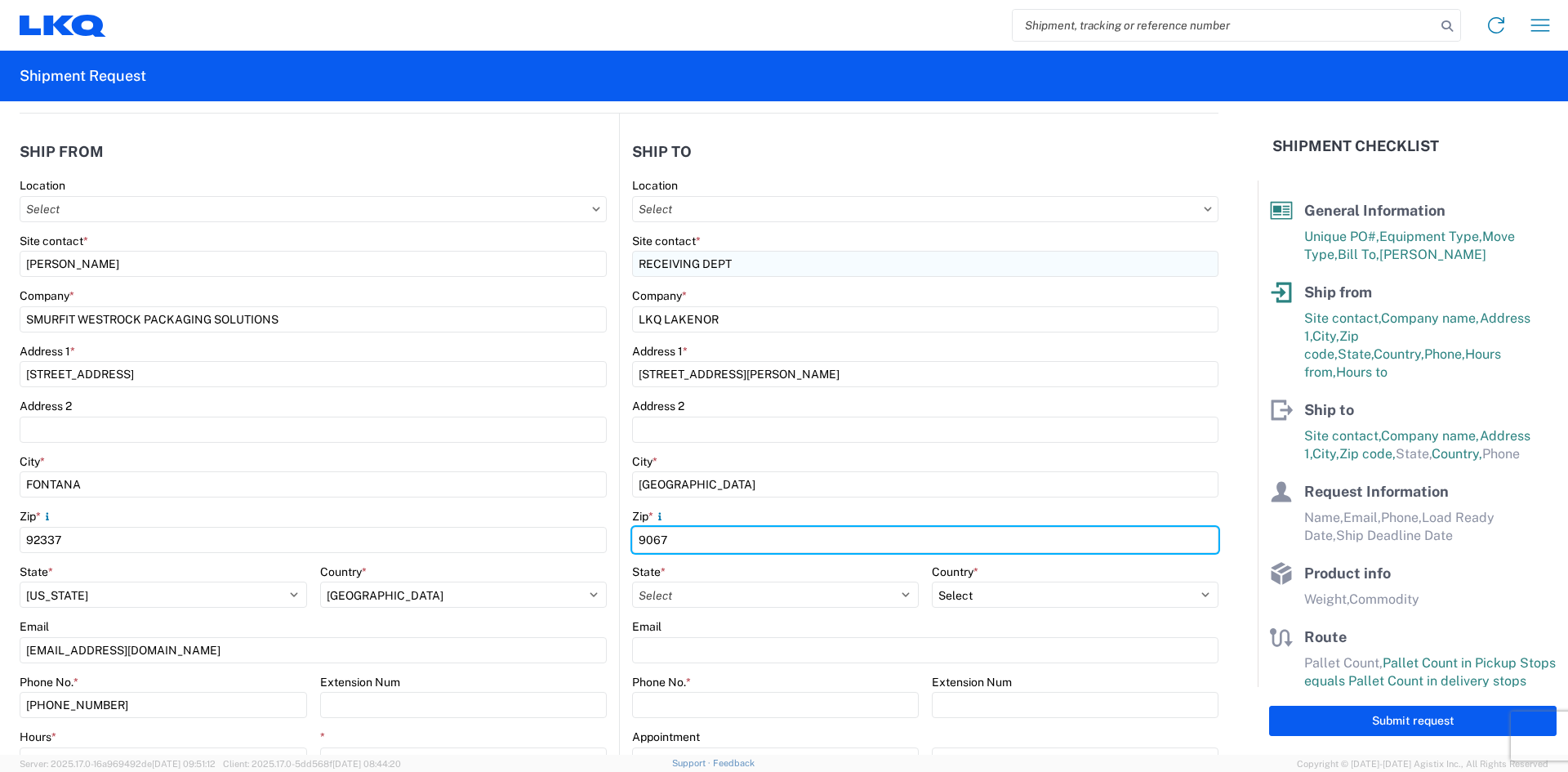
type input "90670"
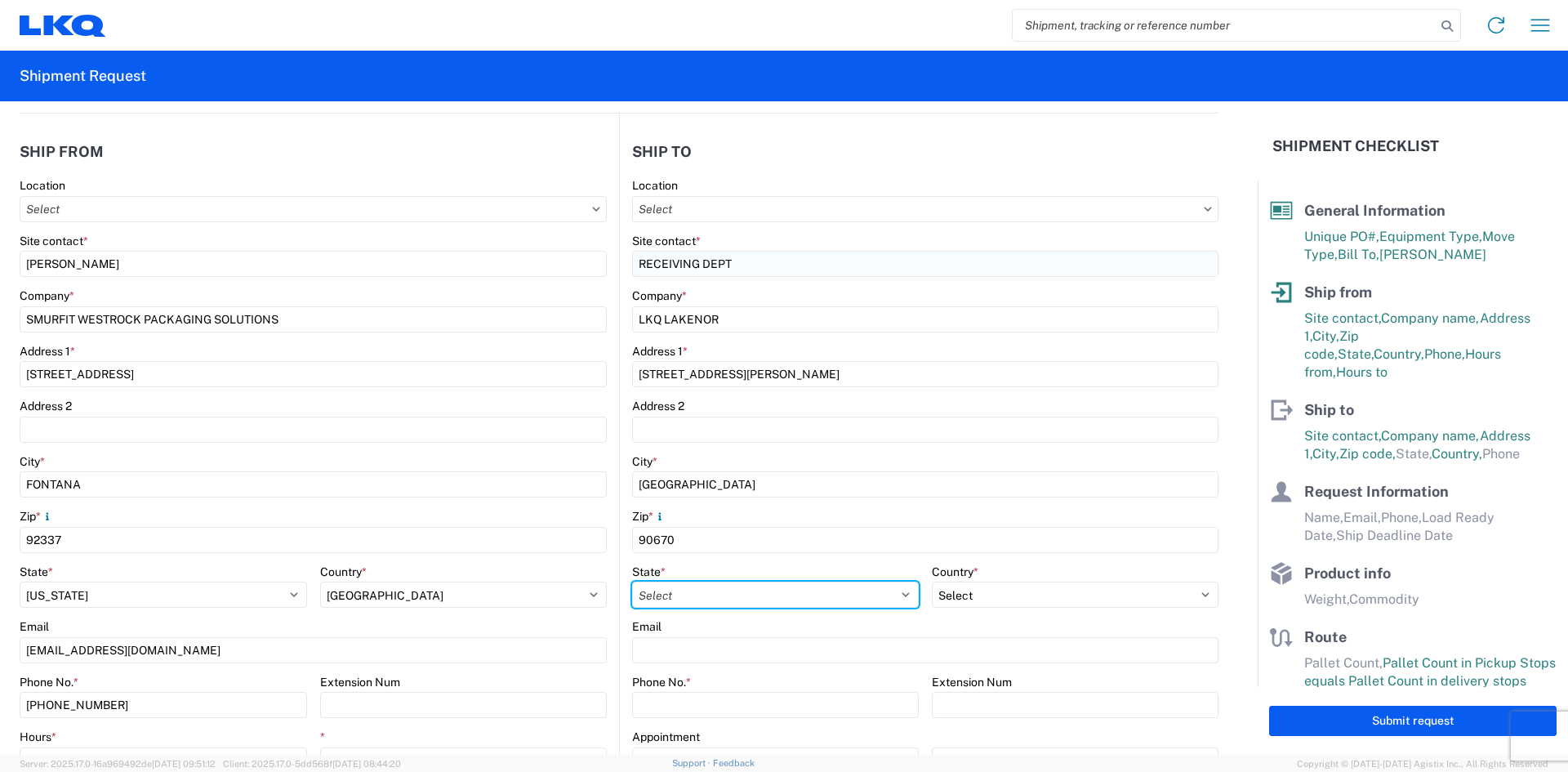
select select "CA"
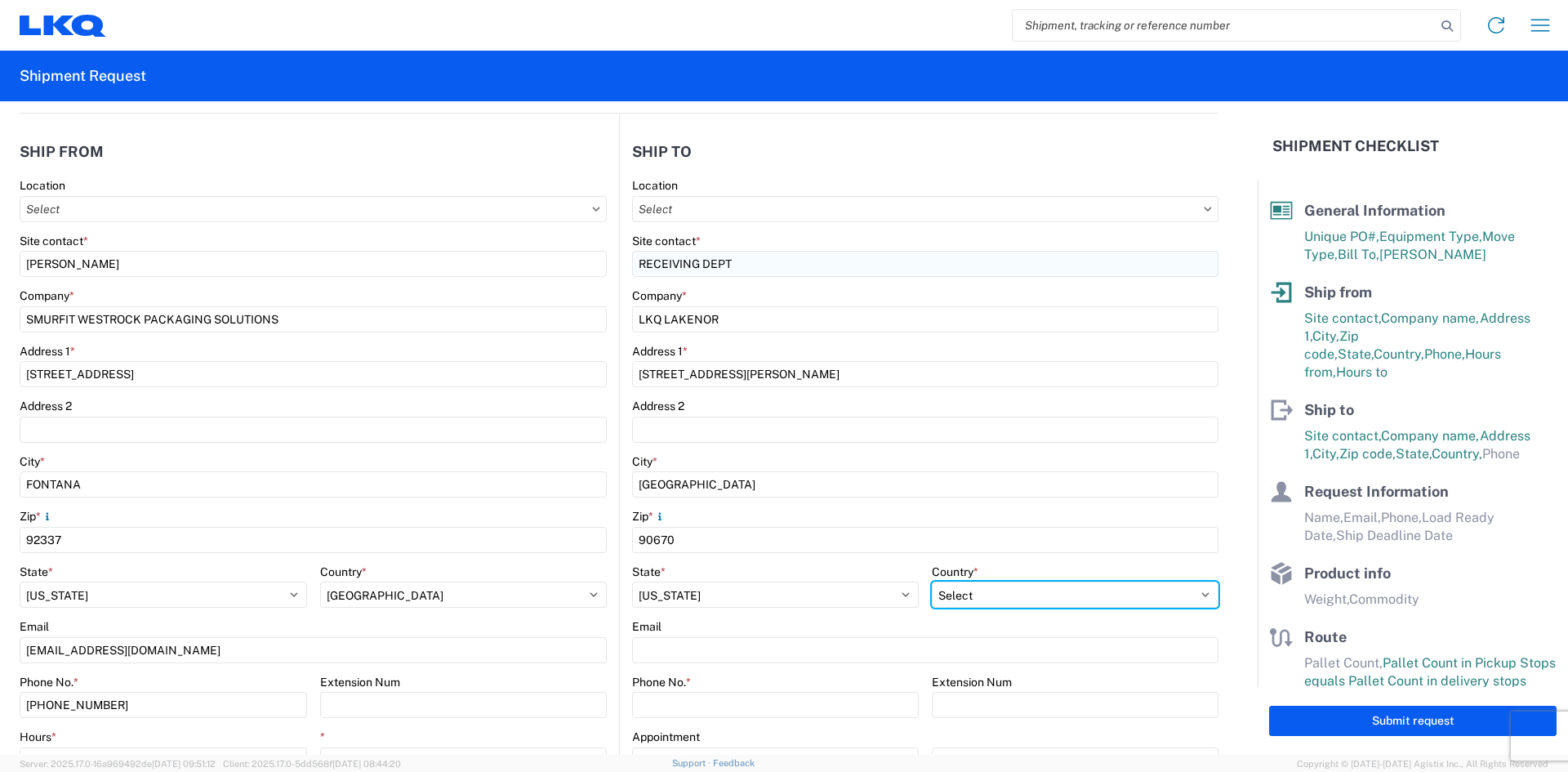
select select "US"
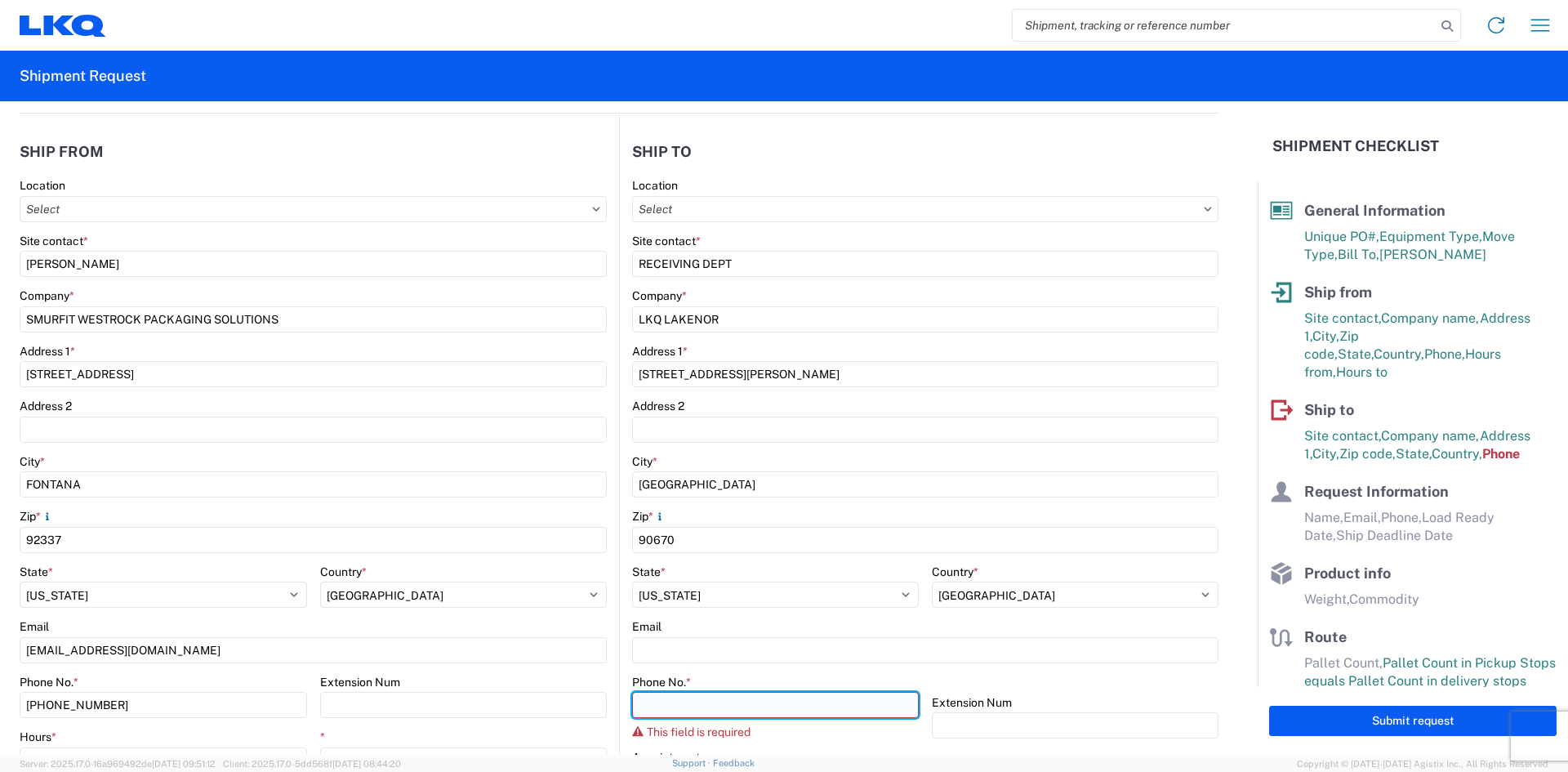
click at [671, 699] on input "Phone No. *" at bounding box center [775, 704] width 287 height 26
paste input "+18005253667"
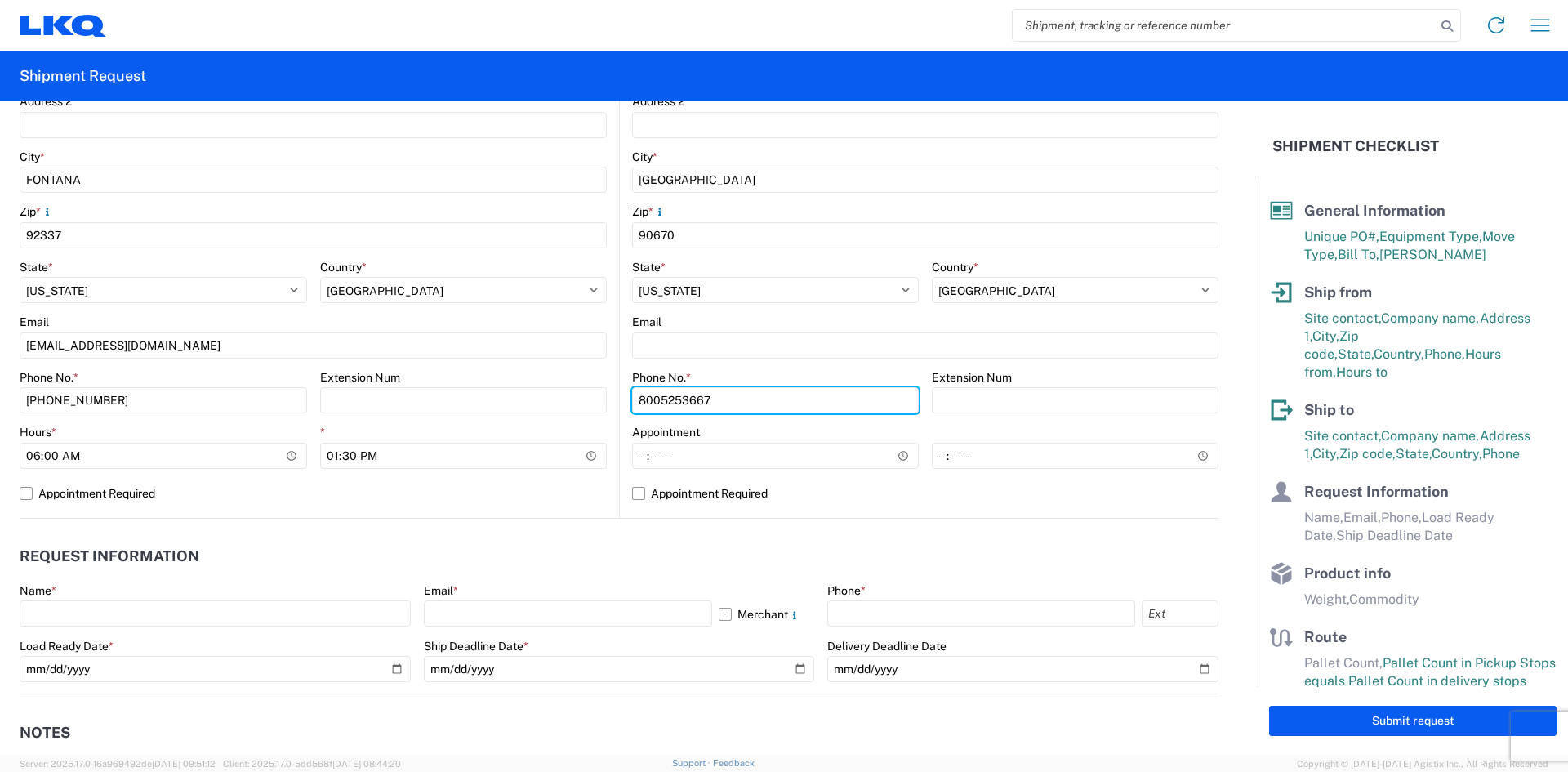
scroll to position [572, 0]
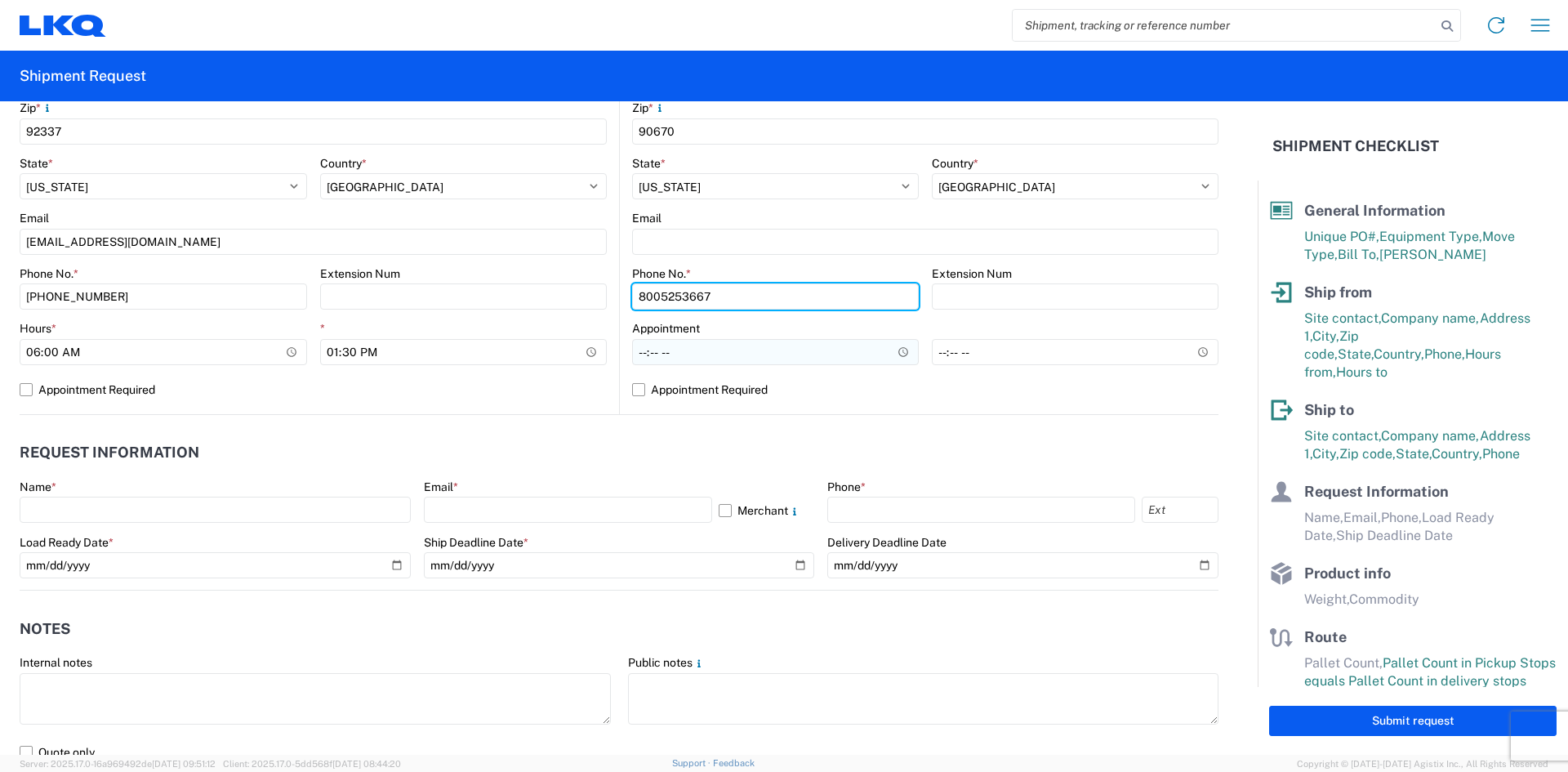
type input "8005253667"
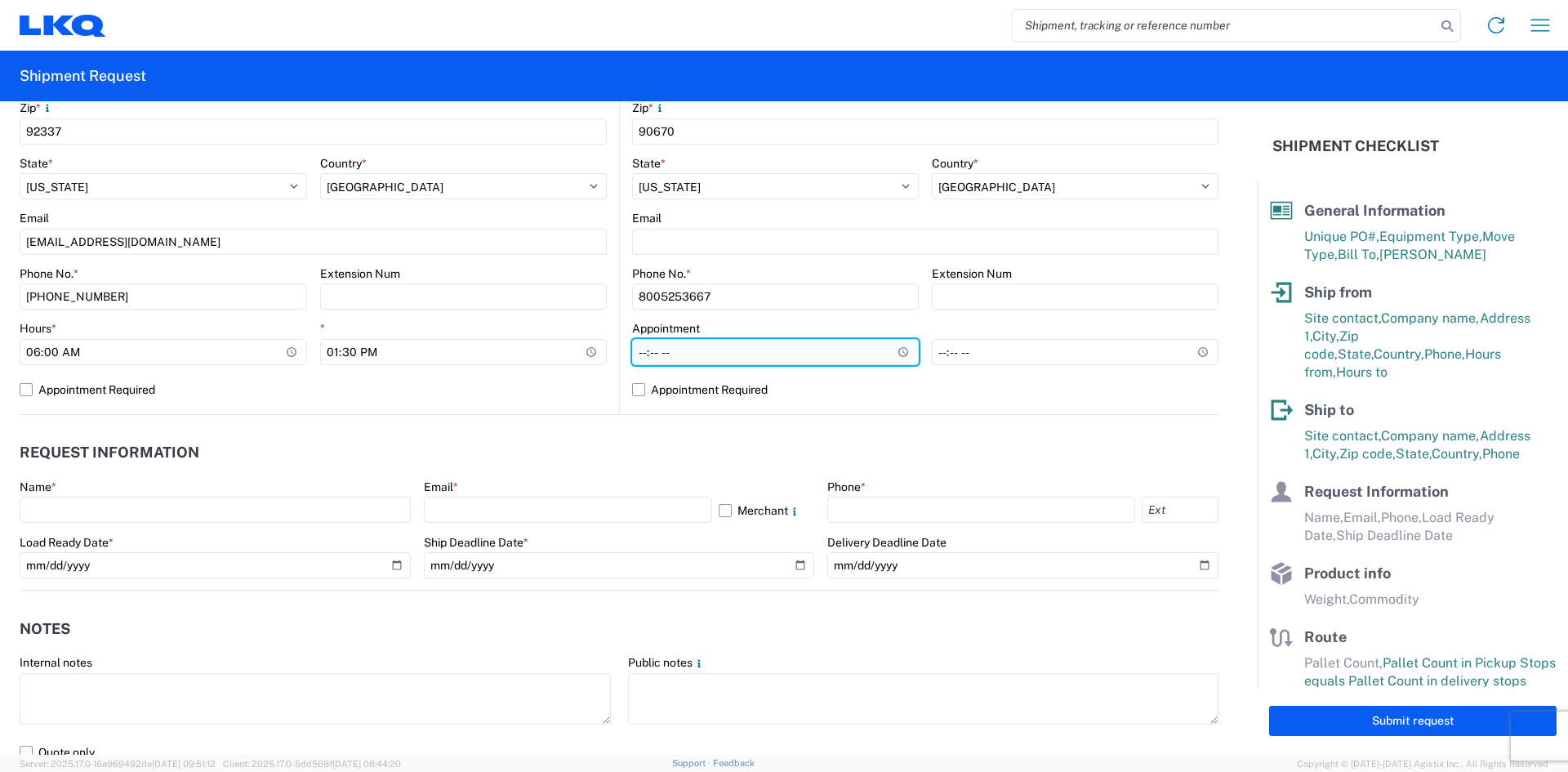
click at [647, 357] on input "Hours *" at bounding box center [775, 352] width 287 height 26
click at [635, 352] on input "Hours *" at bounding box center [775, 352] width 287 height 26
type input "08:00"
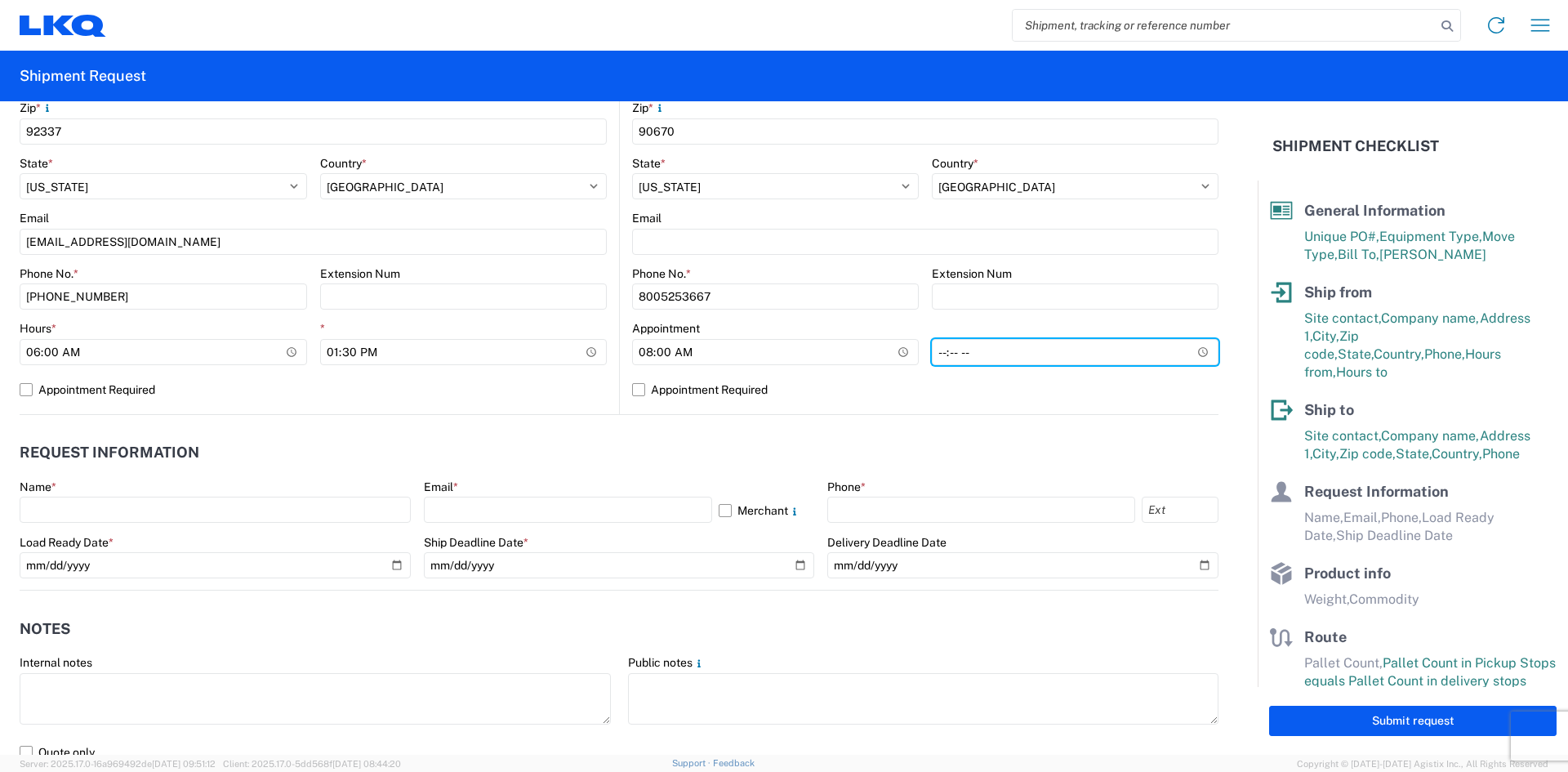
type input "12:30"
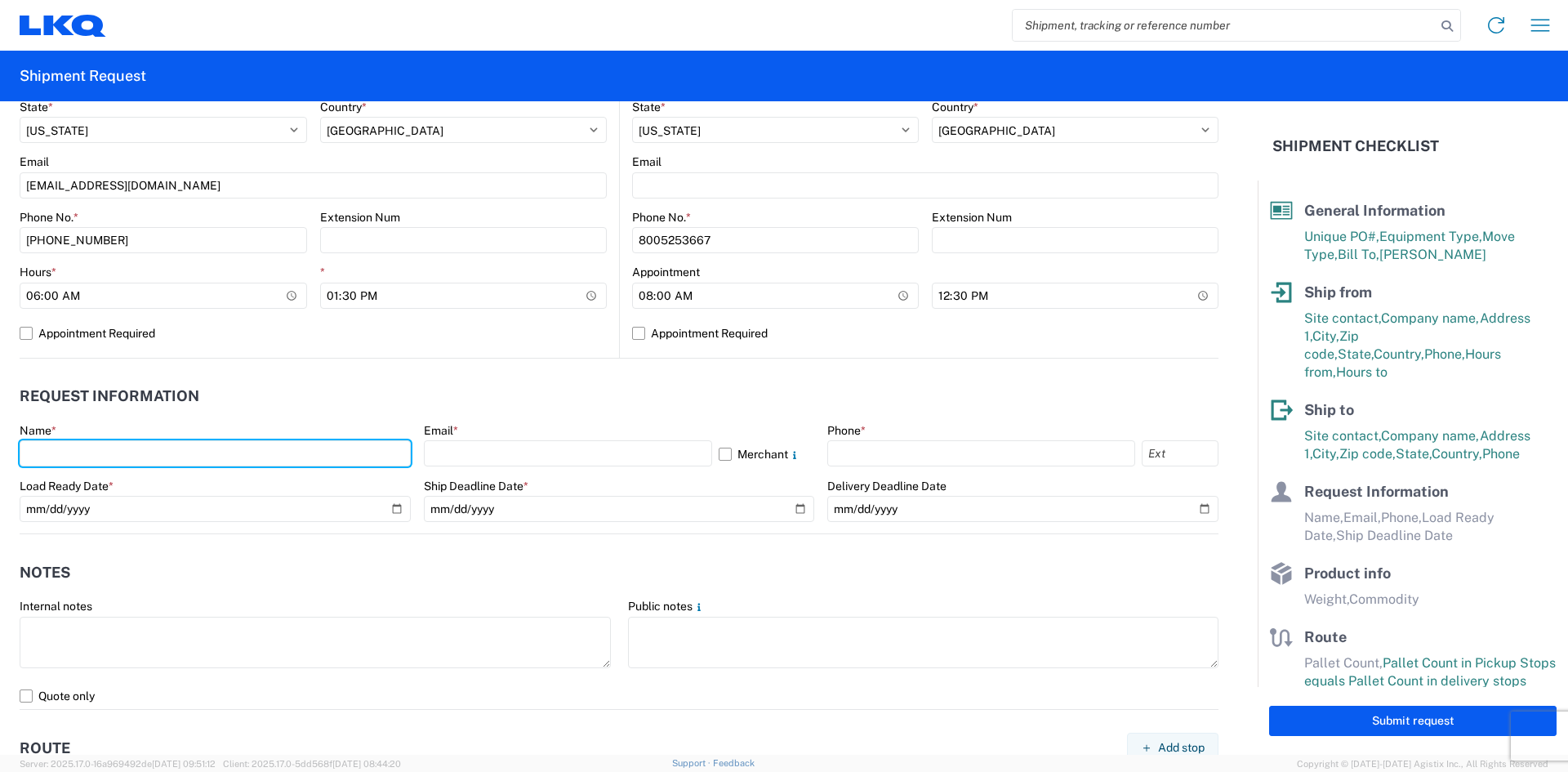
scroll to position [653, 0]
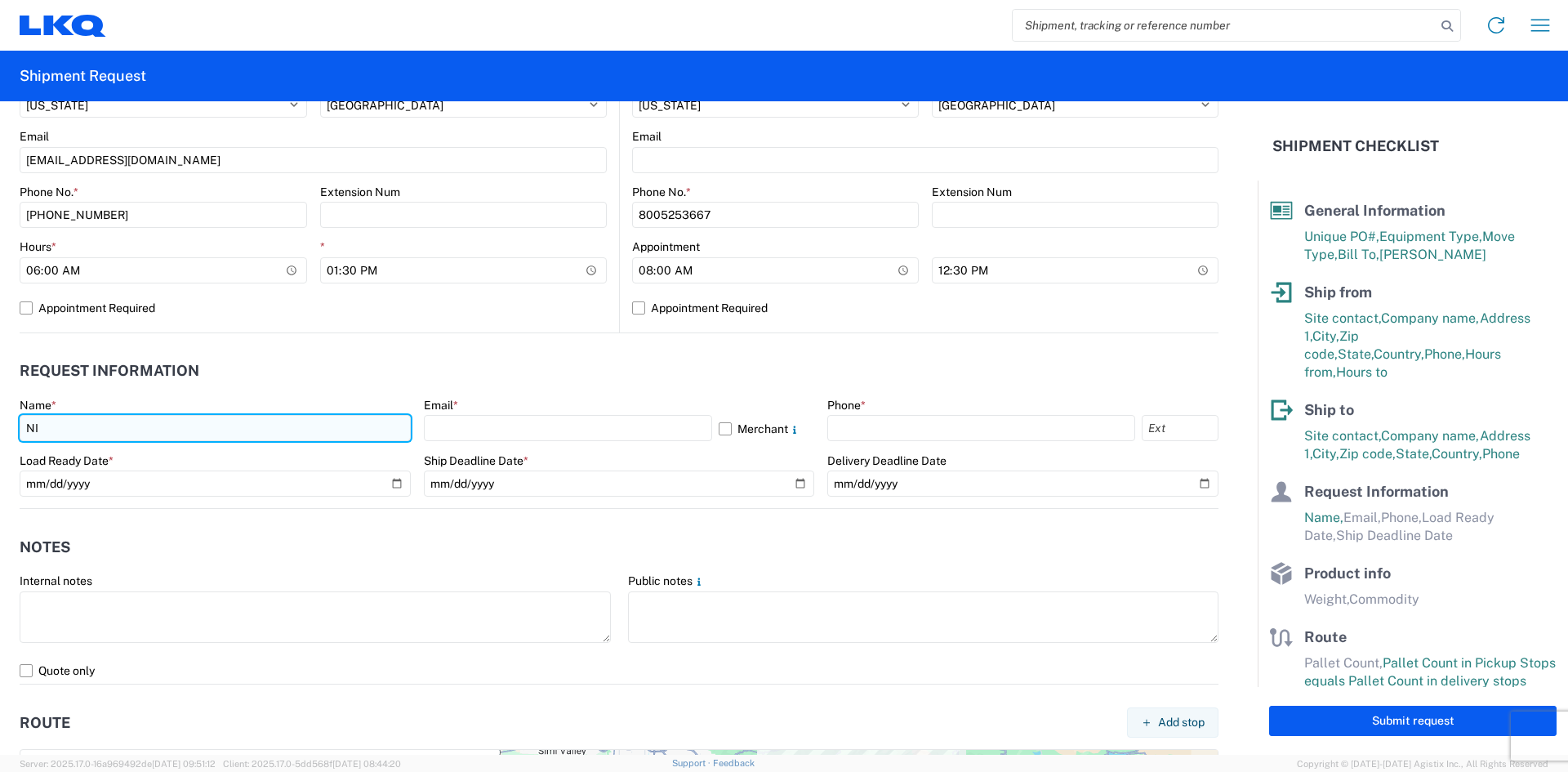
type input "NICHOLAS LOPEZ"
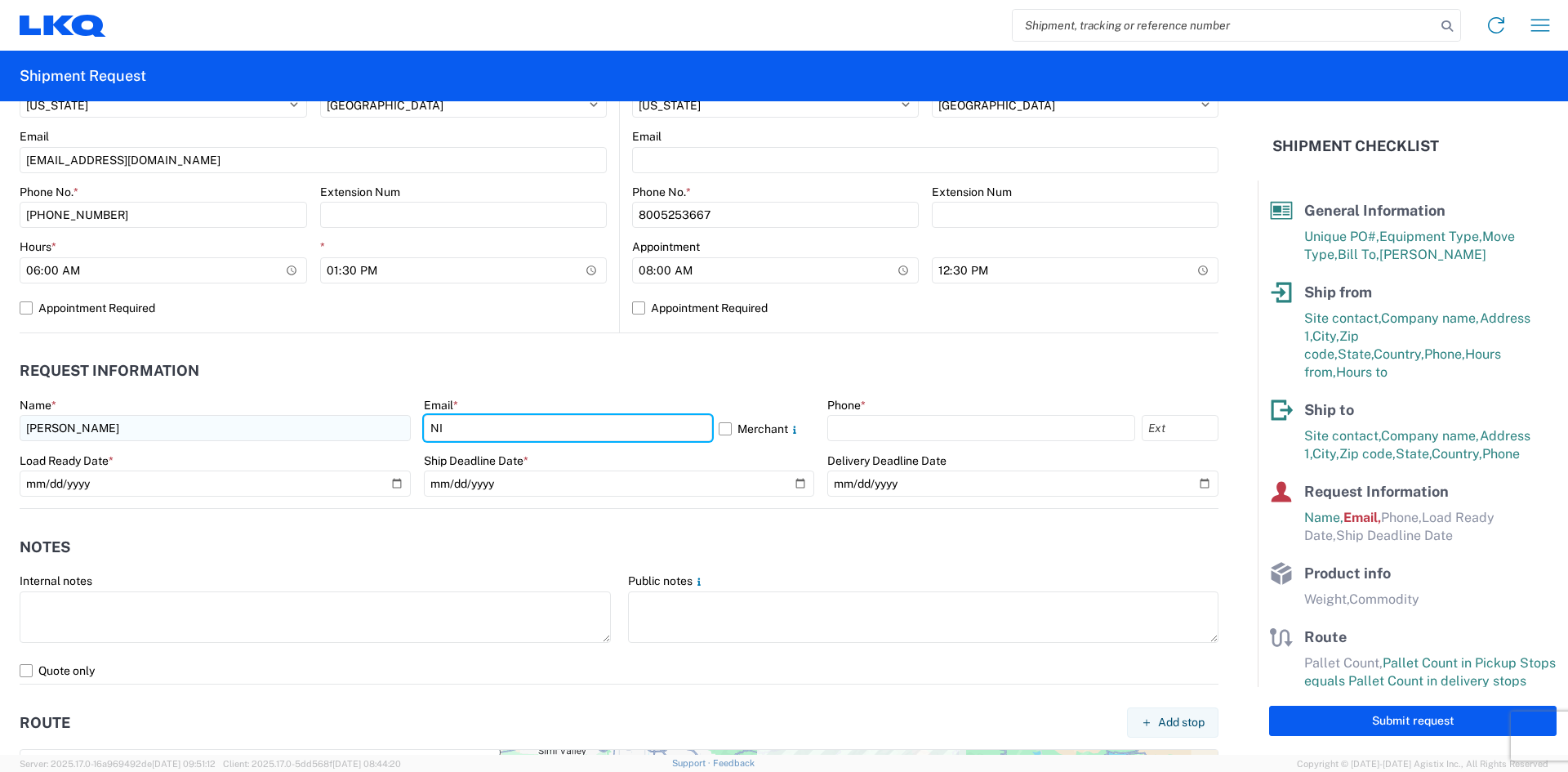
type input "NILOPEZ@VICTORYPACKAGING.COM"
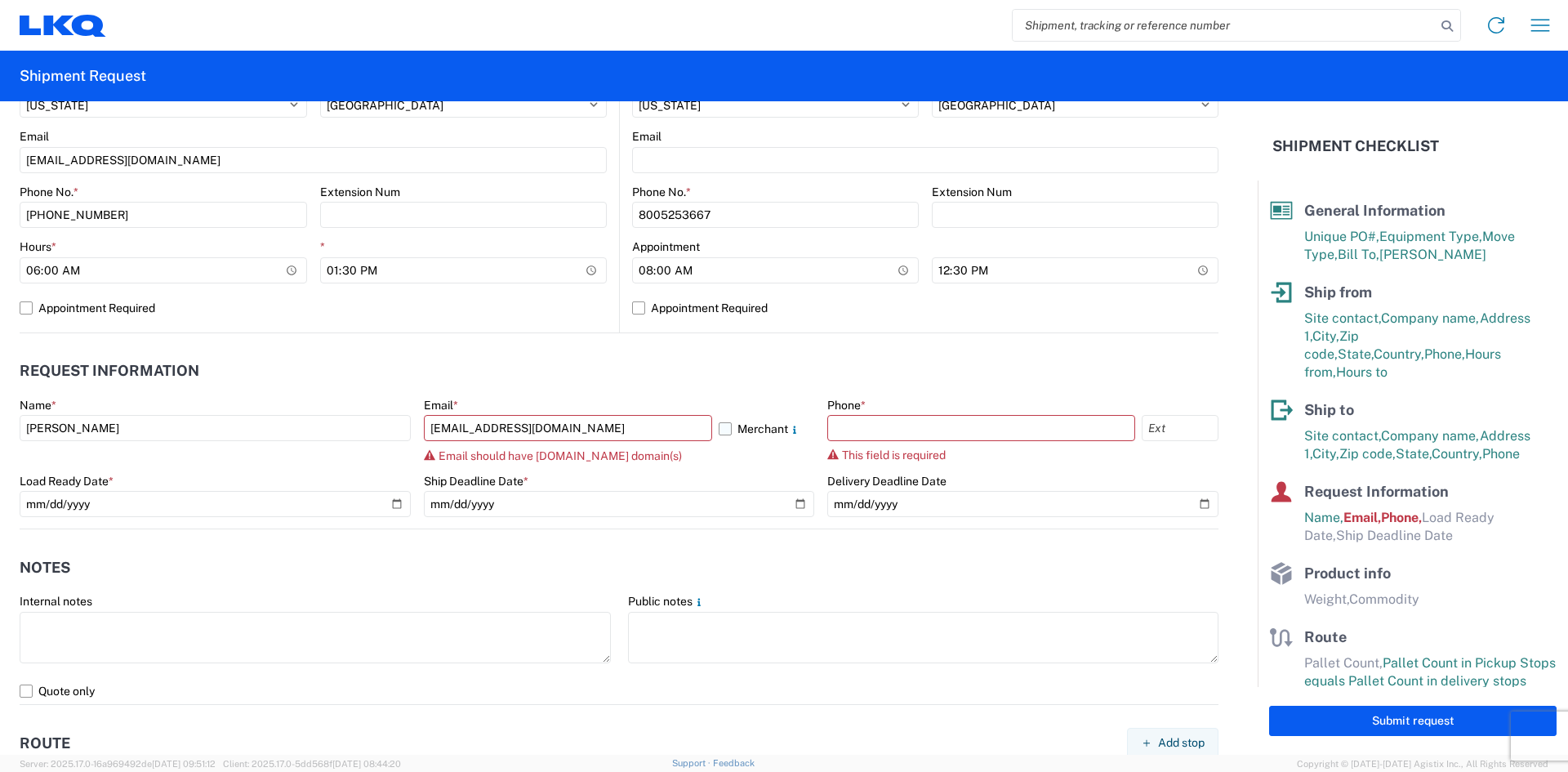
click at [719, 424] on label "Merchant" at bounding box center [767, 427] width 97 height 26
click at [0, 0] on input "Merchant" at bounding box center [0, 0] width 0 height 0
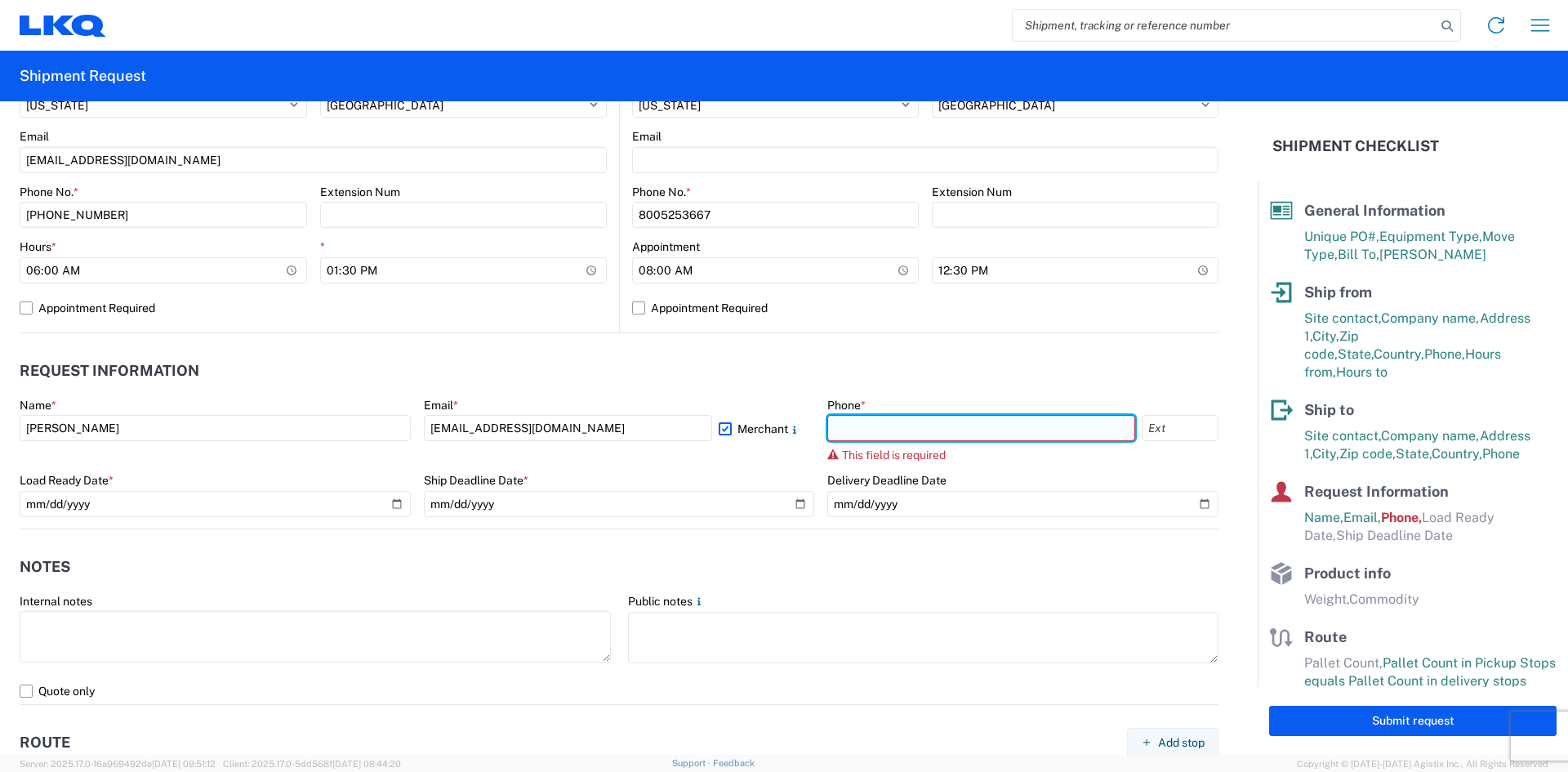
click at [903, 436] on input "text" at bounding box center [981, 427] width 308 height 26
type input "909-251-2265"
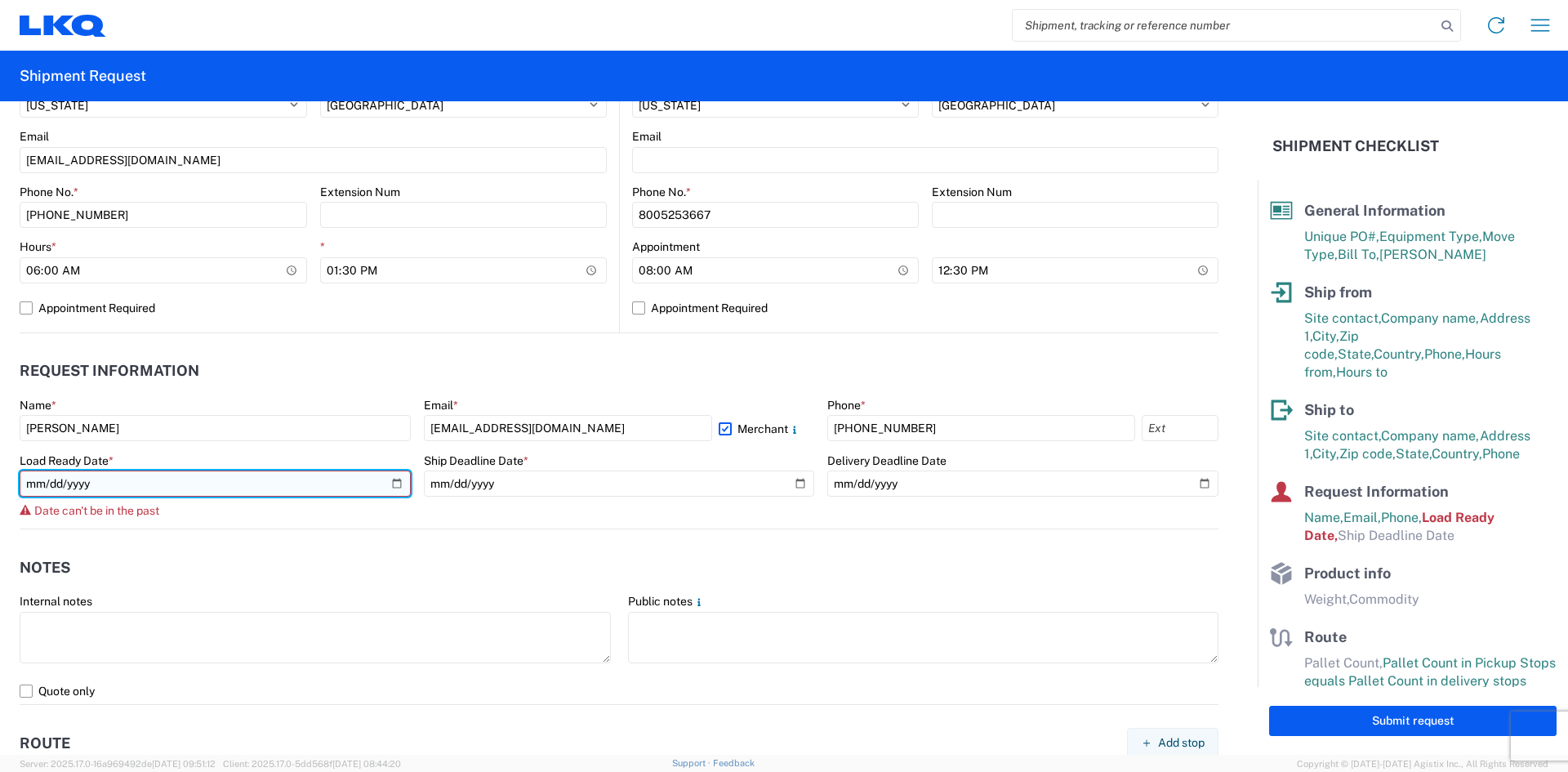
click at [50, 479] on input "2025-08-18" at bounding box center [214, 483] width 391 height 26
type input "2025-08-19"
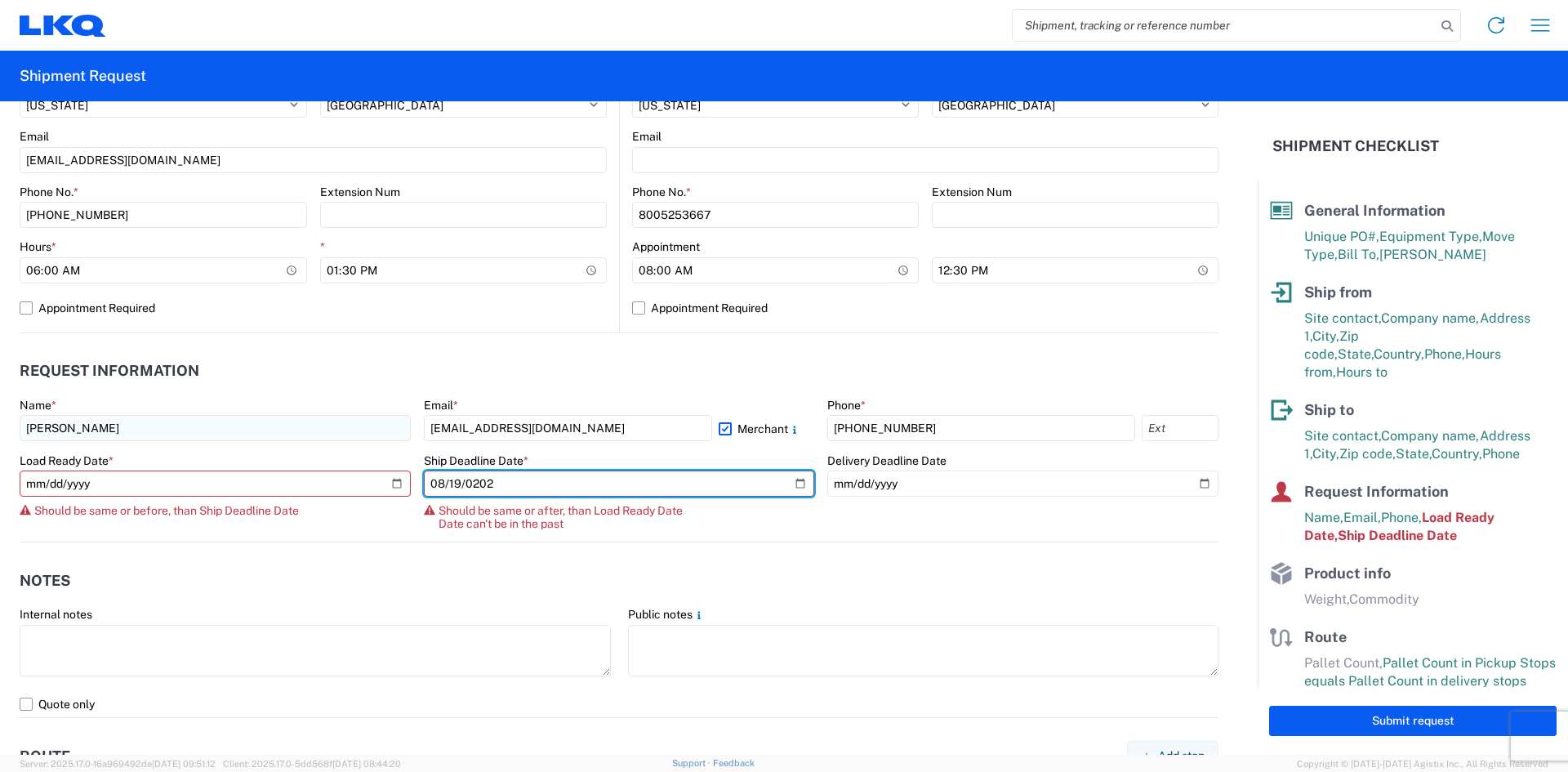
type input "2025-08-19"
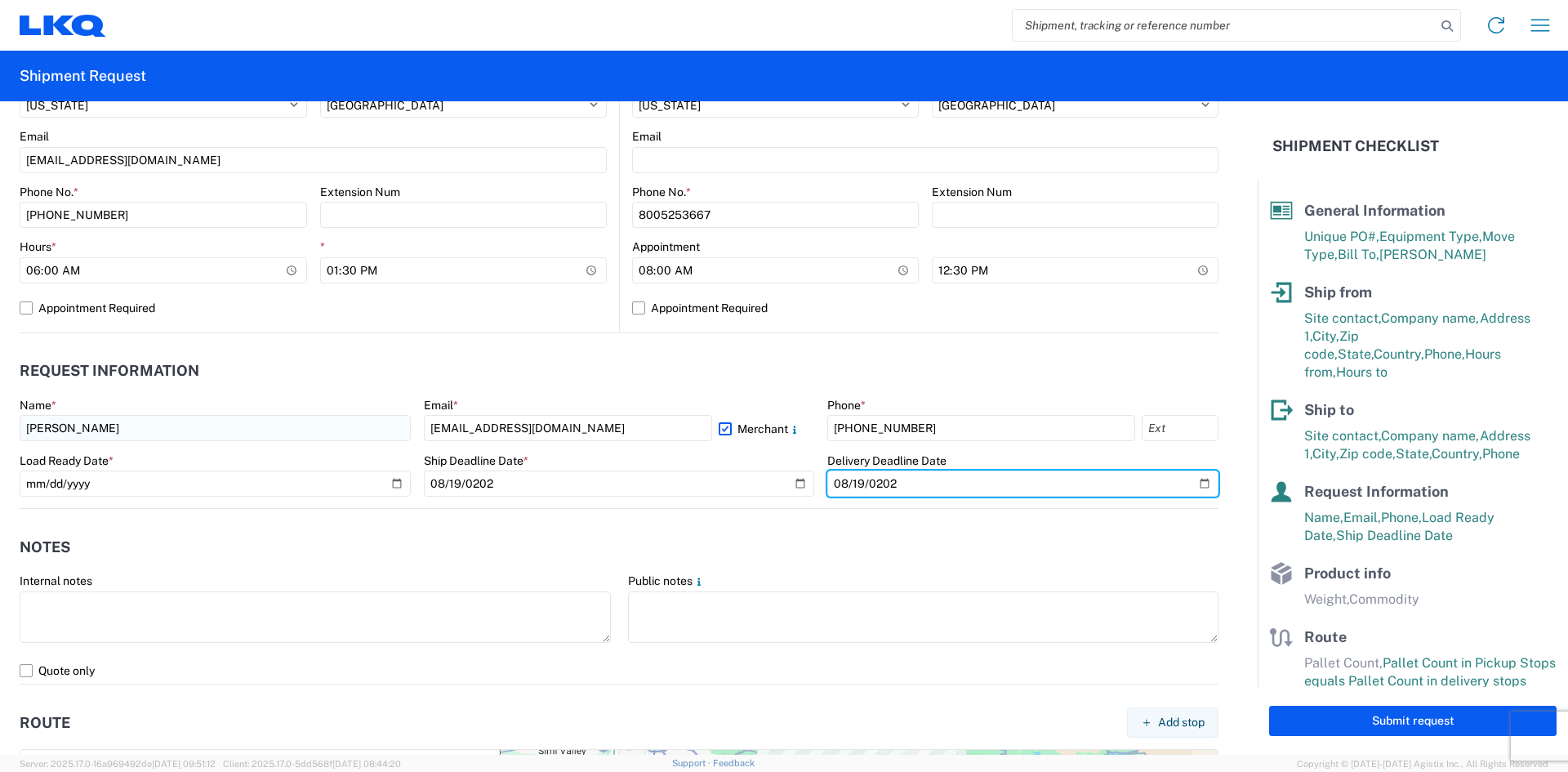
type input "2025-08-19"
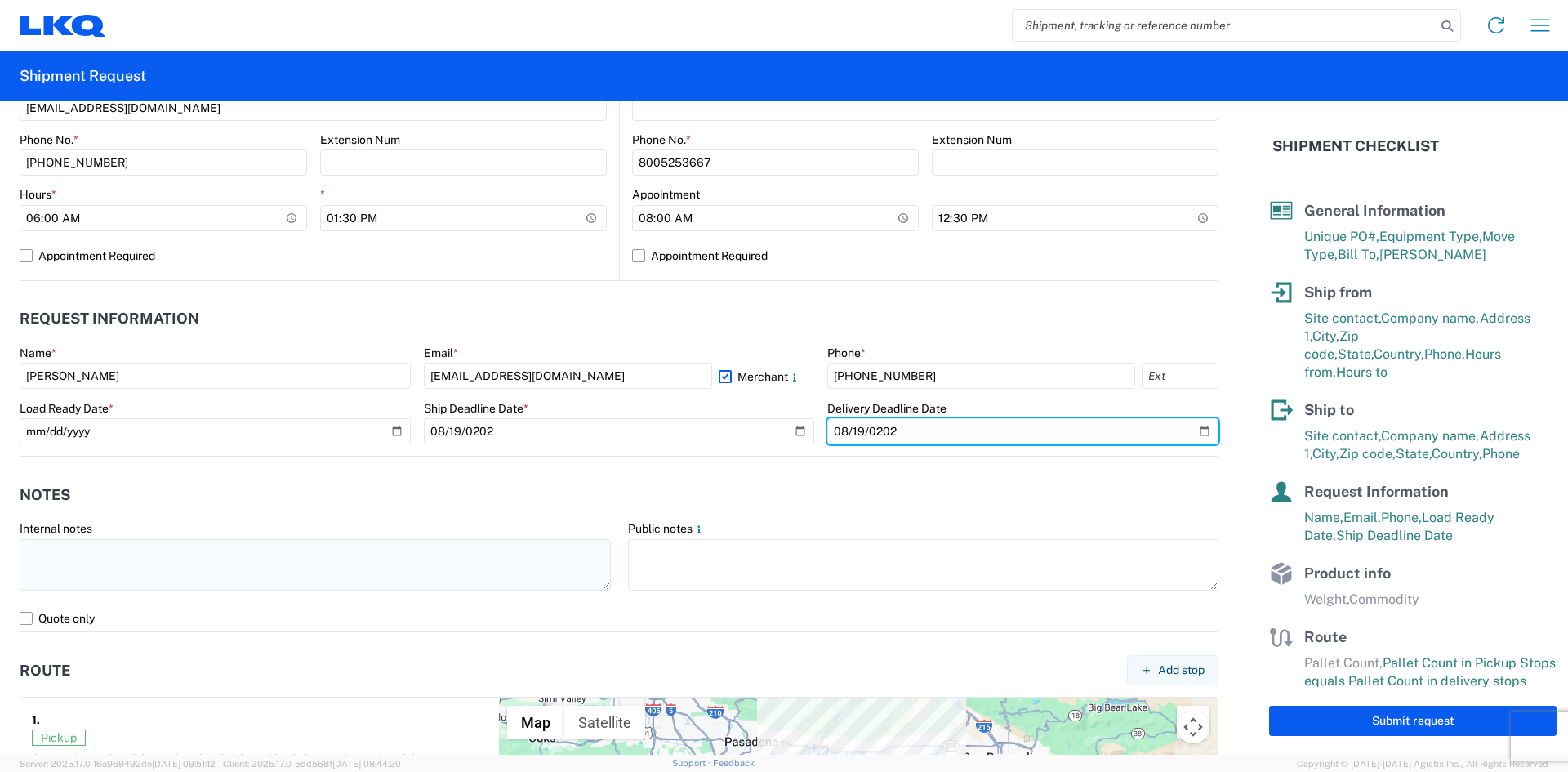
scroll to position [816, 0]
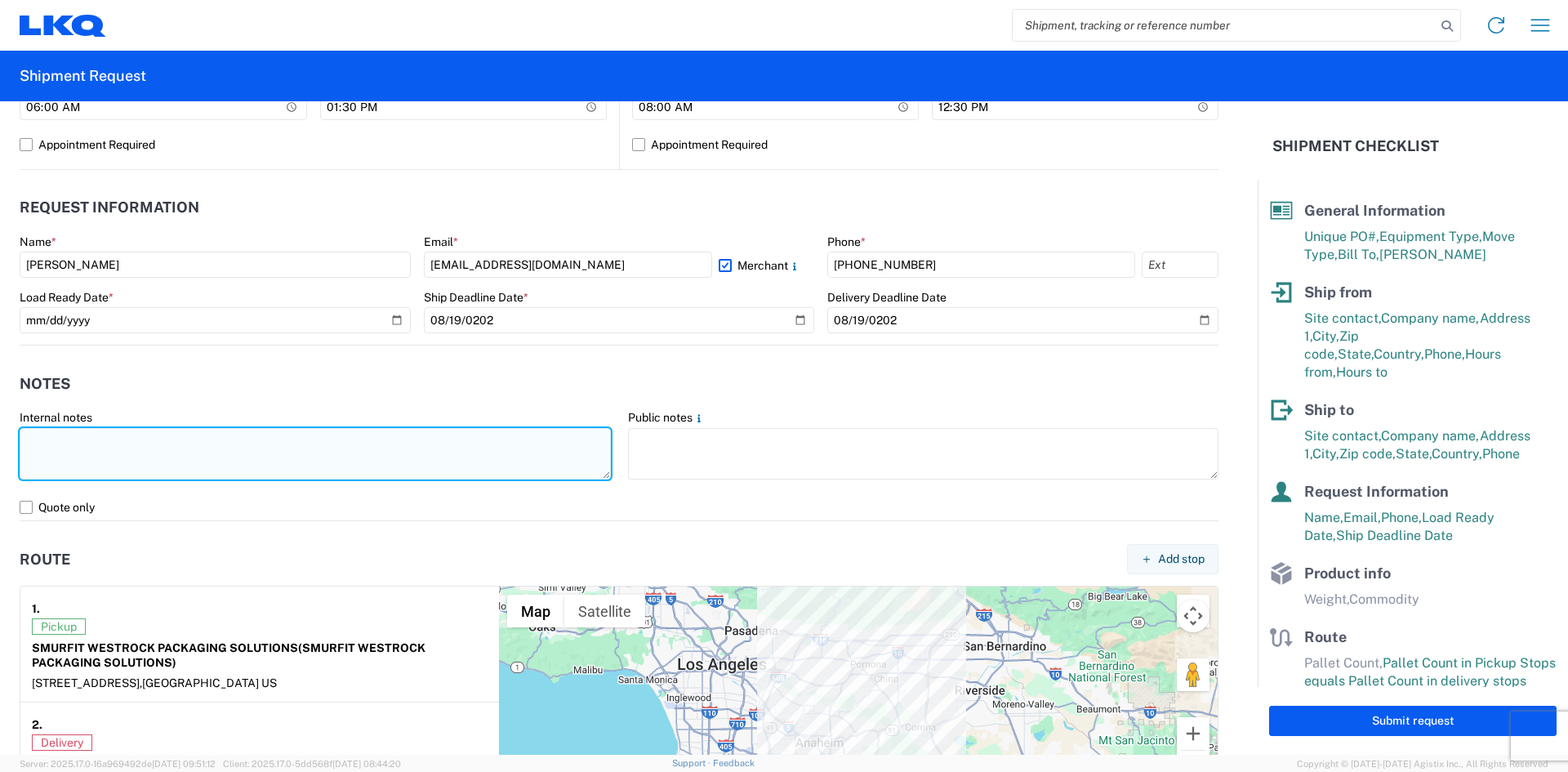
click at [76, 455] on textarea at bounding box center [315, 453] width 591 height 51
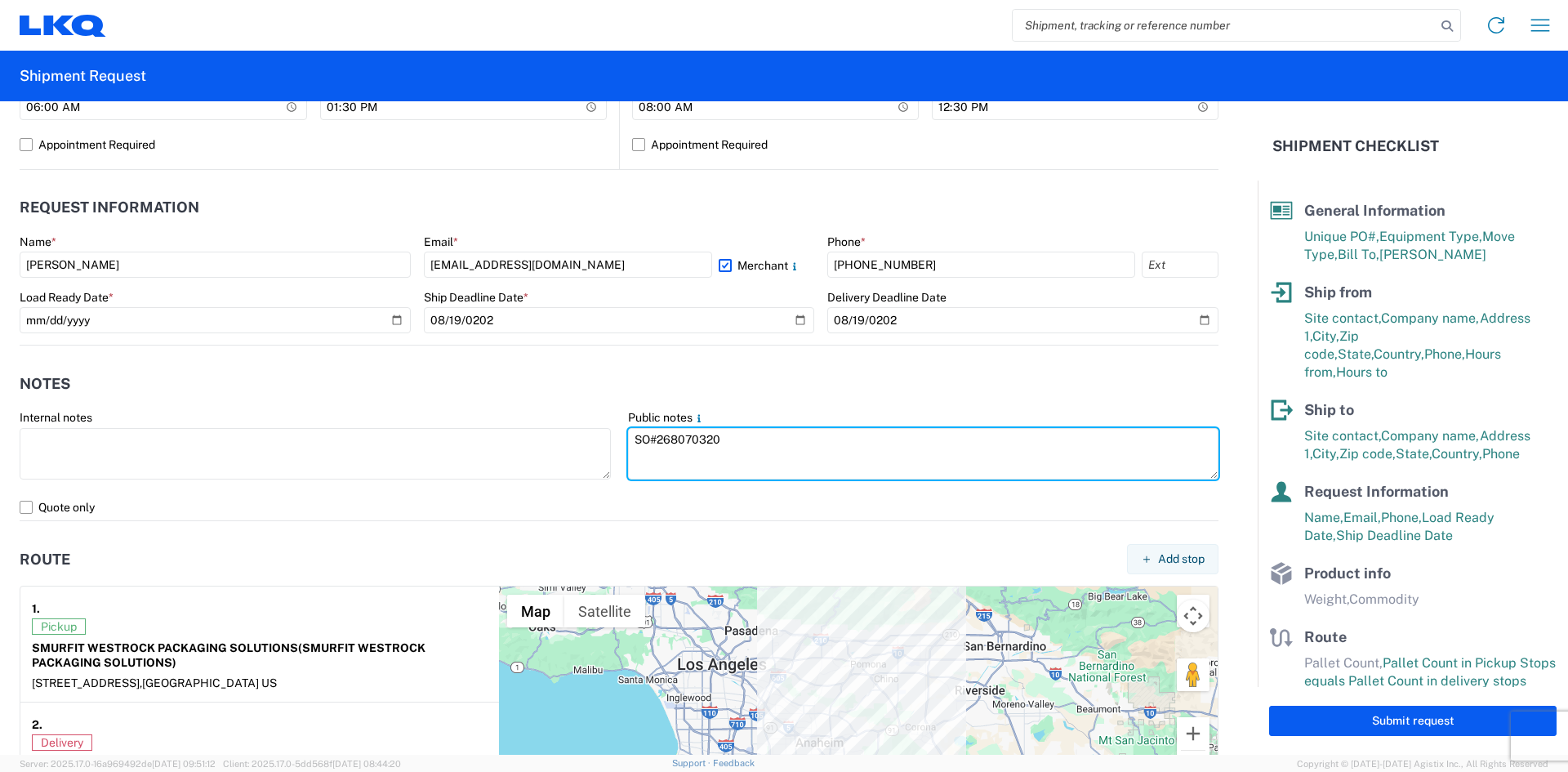
type textarea "SO#268070320"
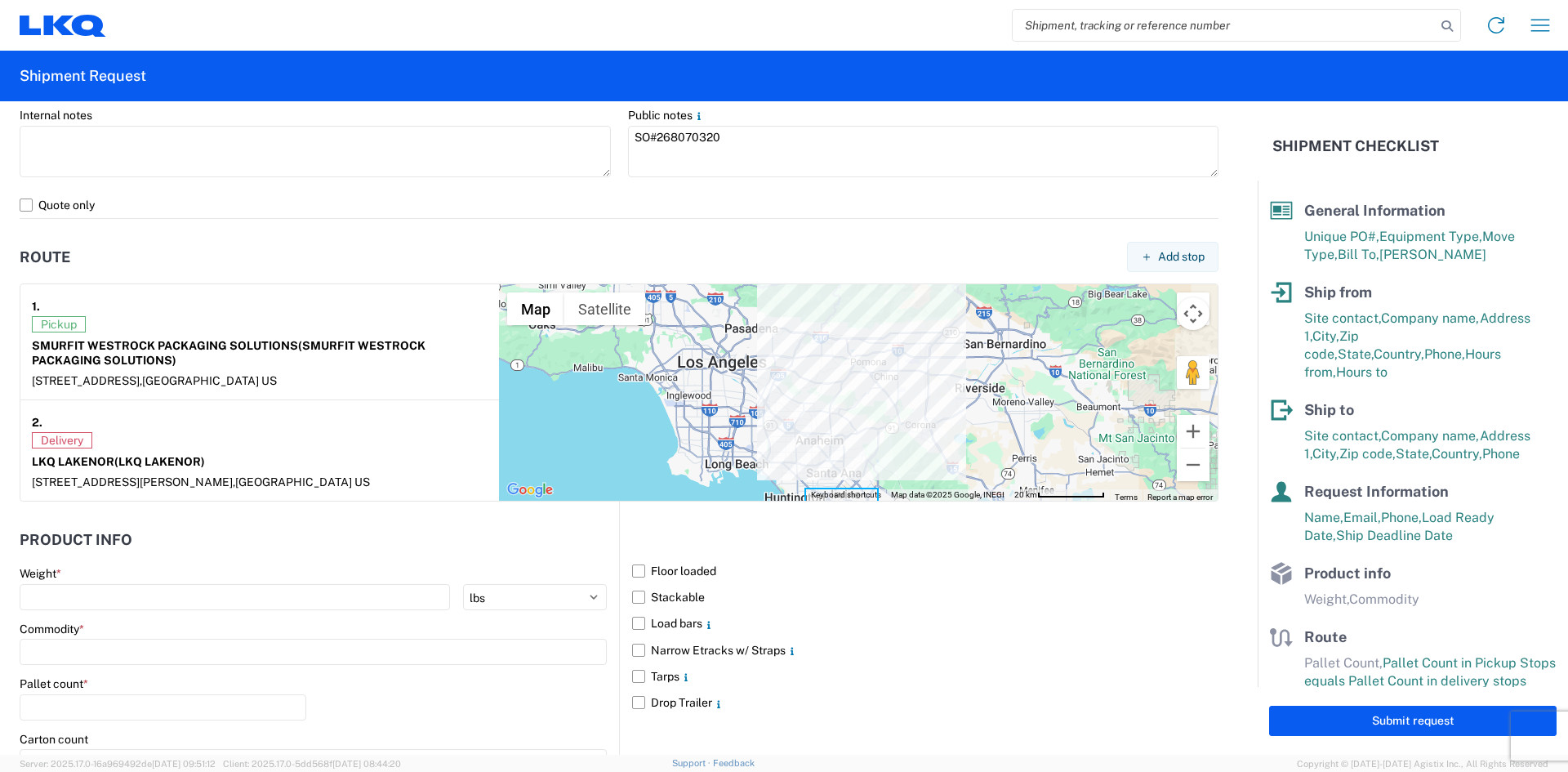
scroll to position [1143, 0]
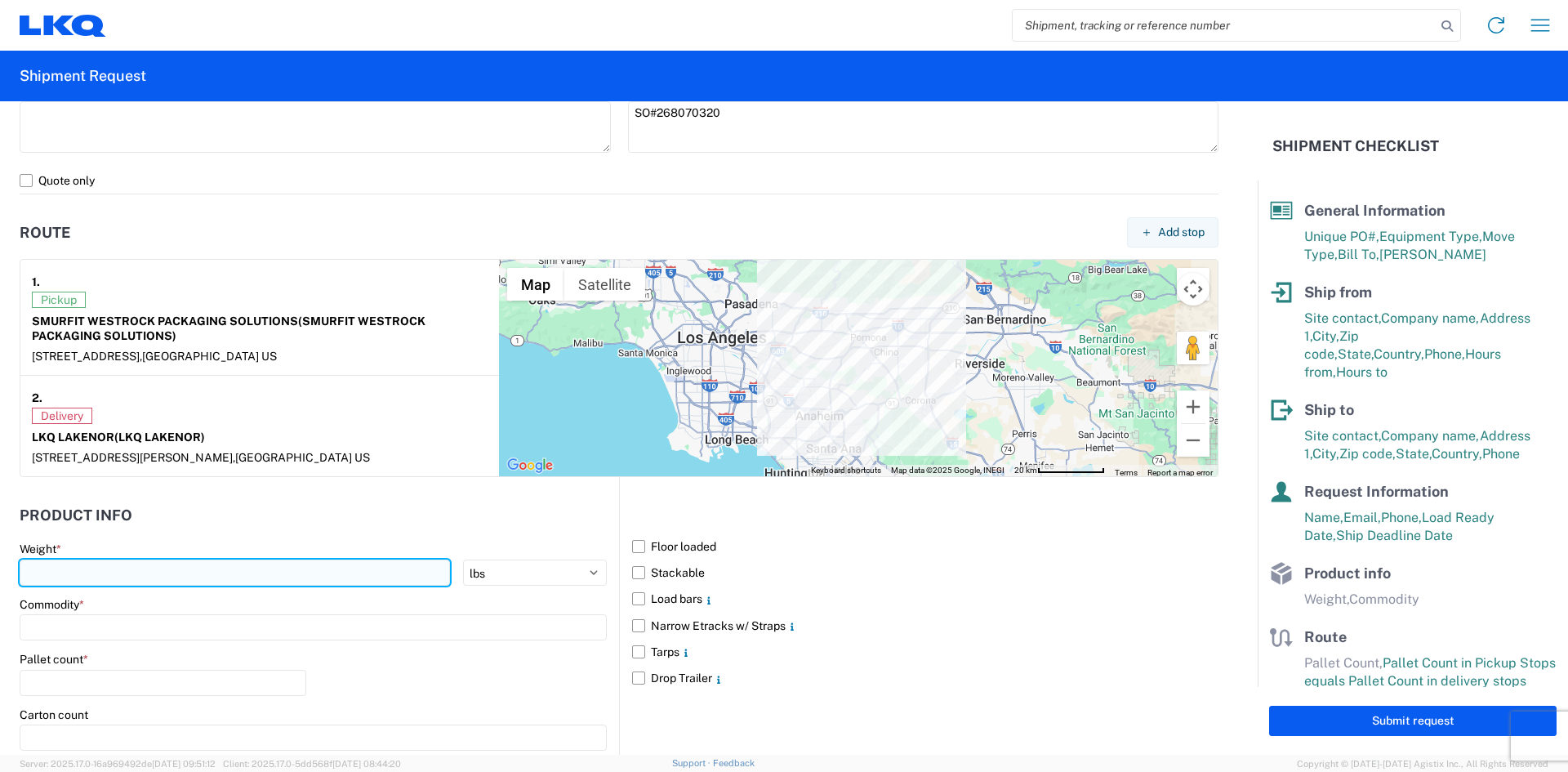
click at [112, 573] on input "number" at bounding box center [234, 572] width 430 height 26
type input "12705"
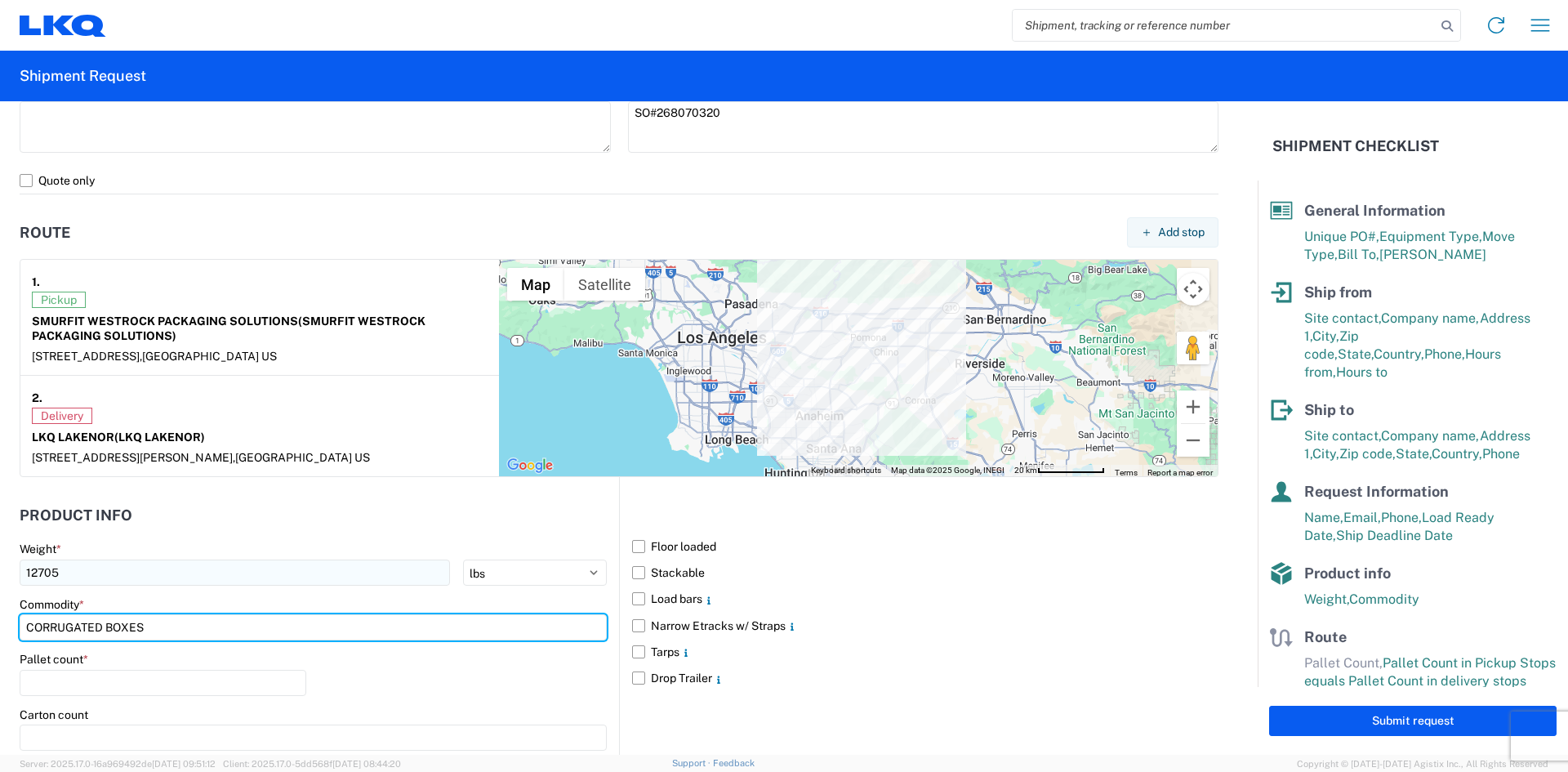
type input "CORRUGATED BOXES"
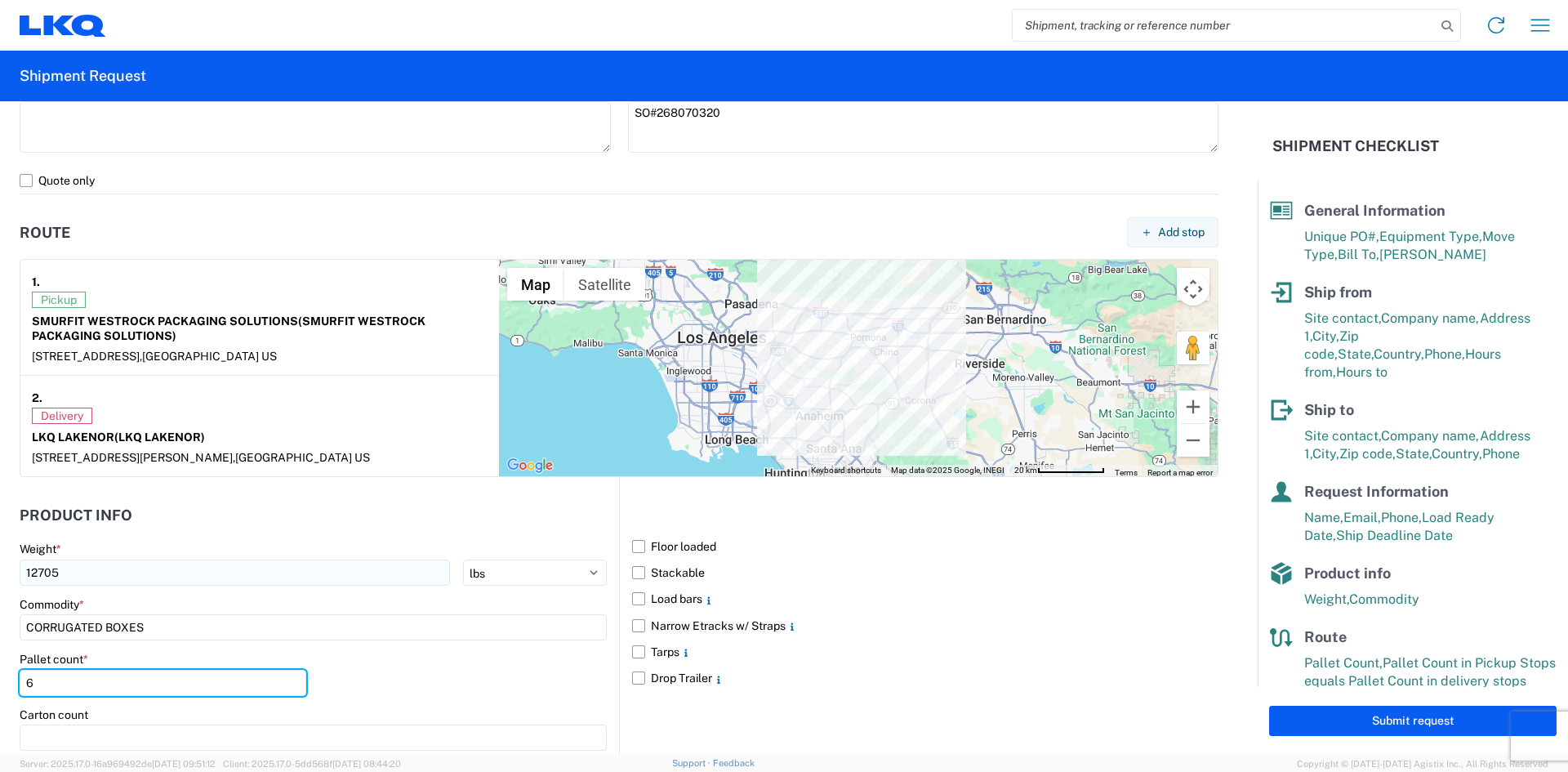
type input "6"
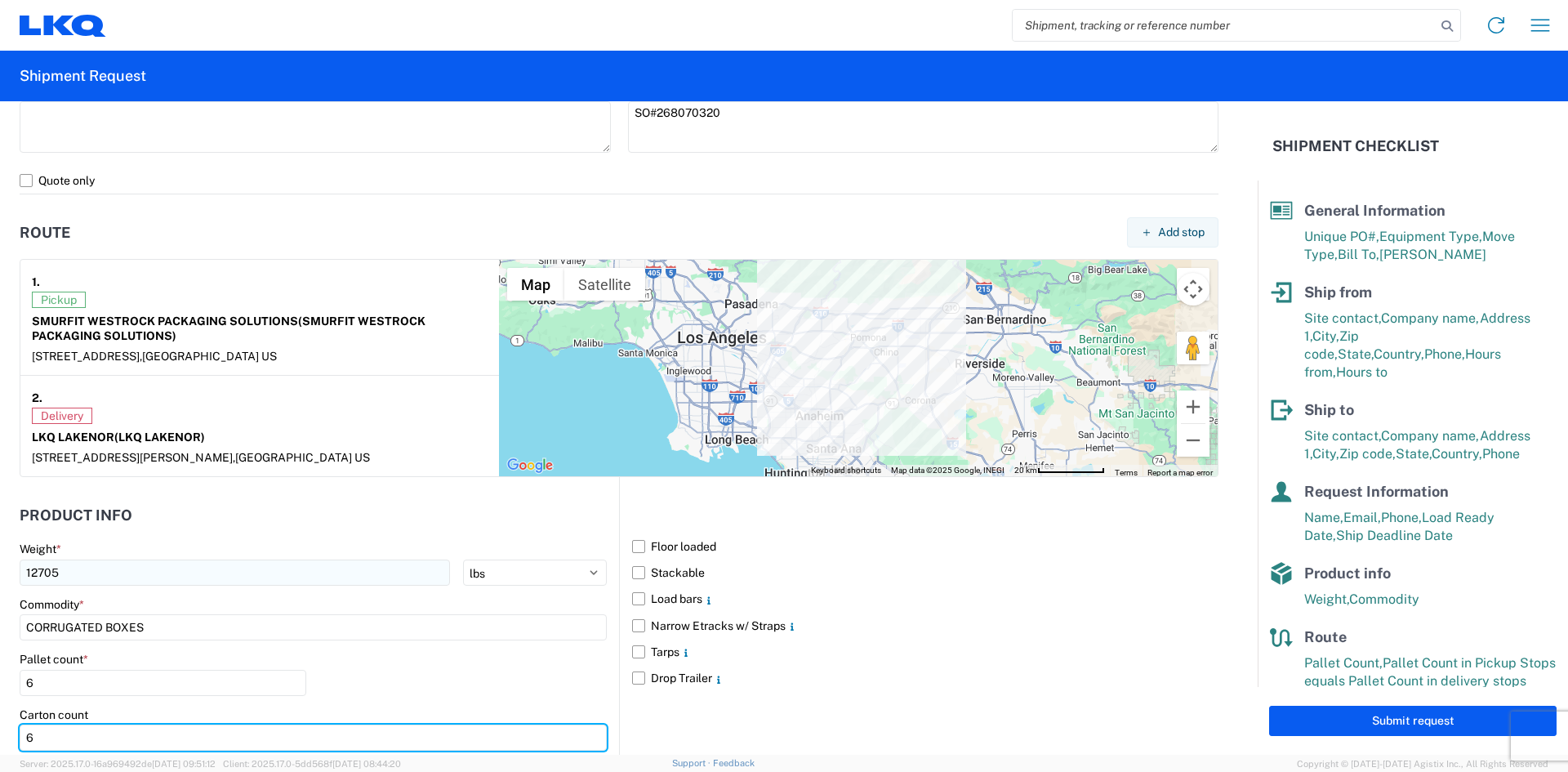
type input "6"
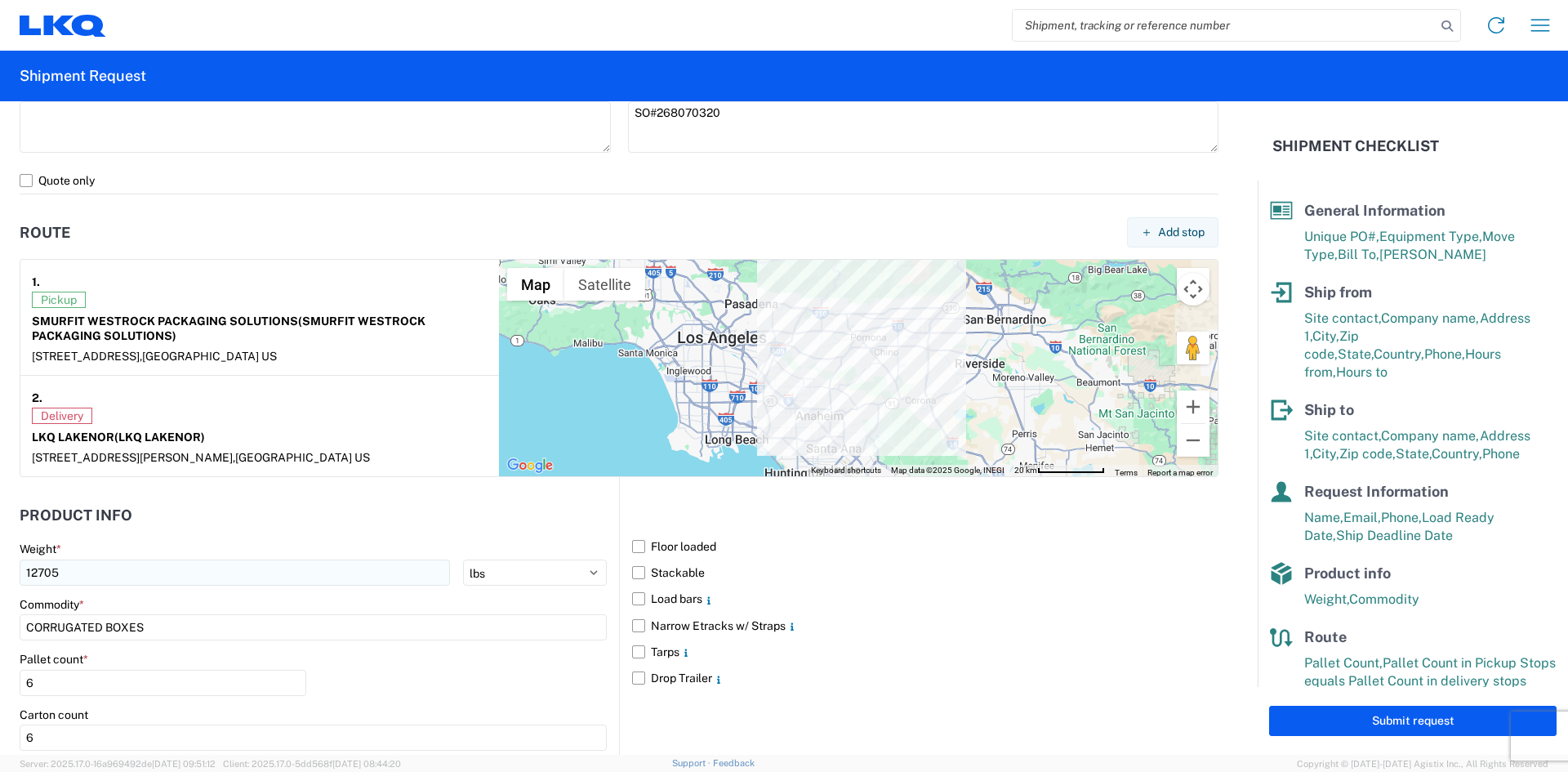
scroll to position [1321, 0]
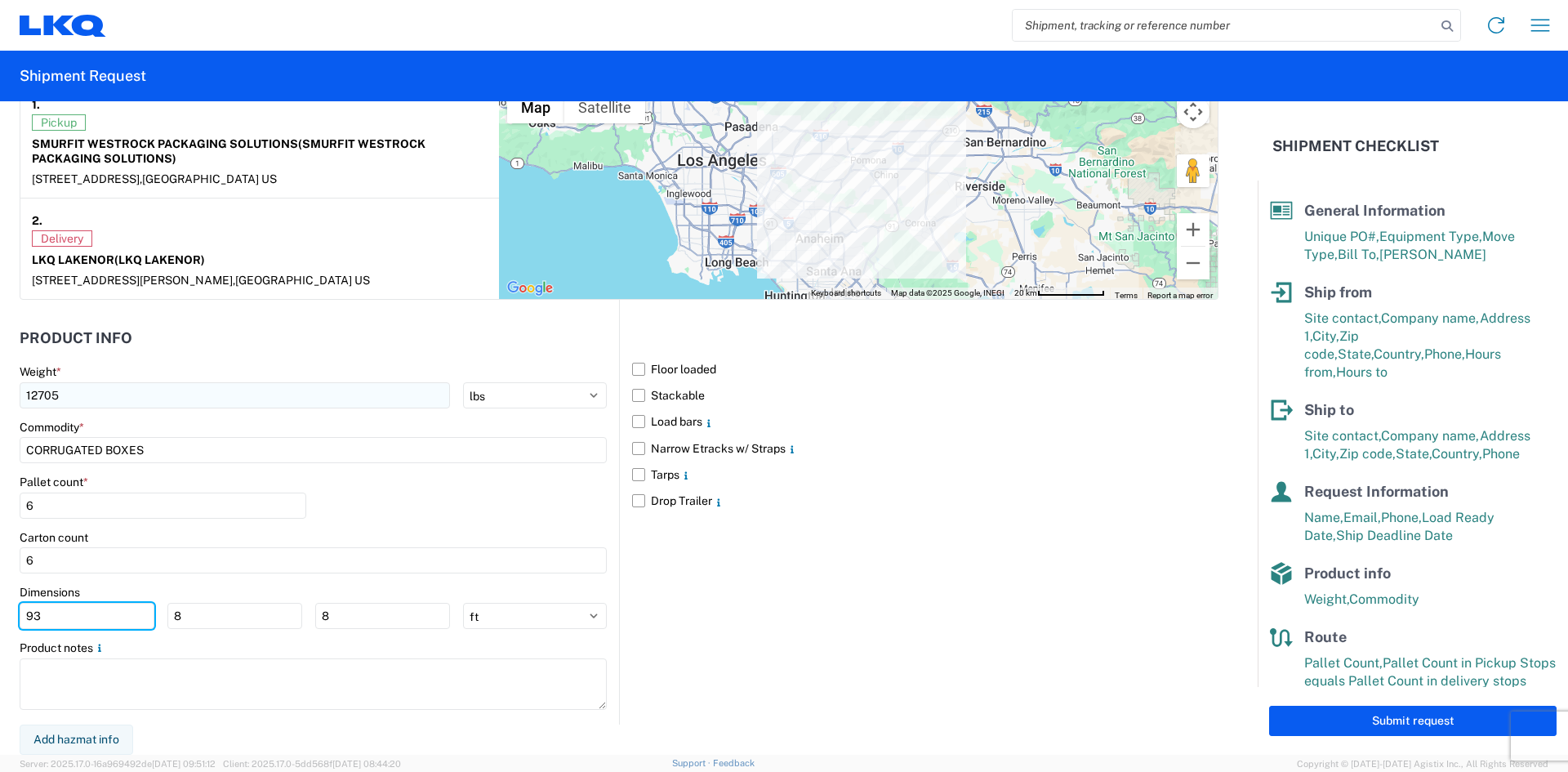
type input "93"
type input "97"
type input "40"
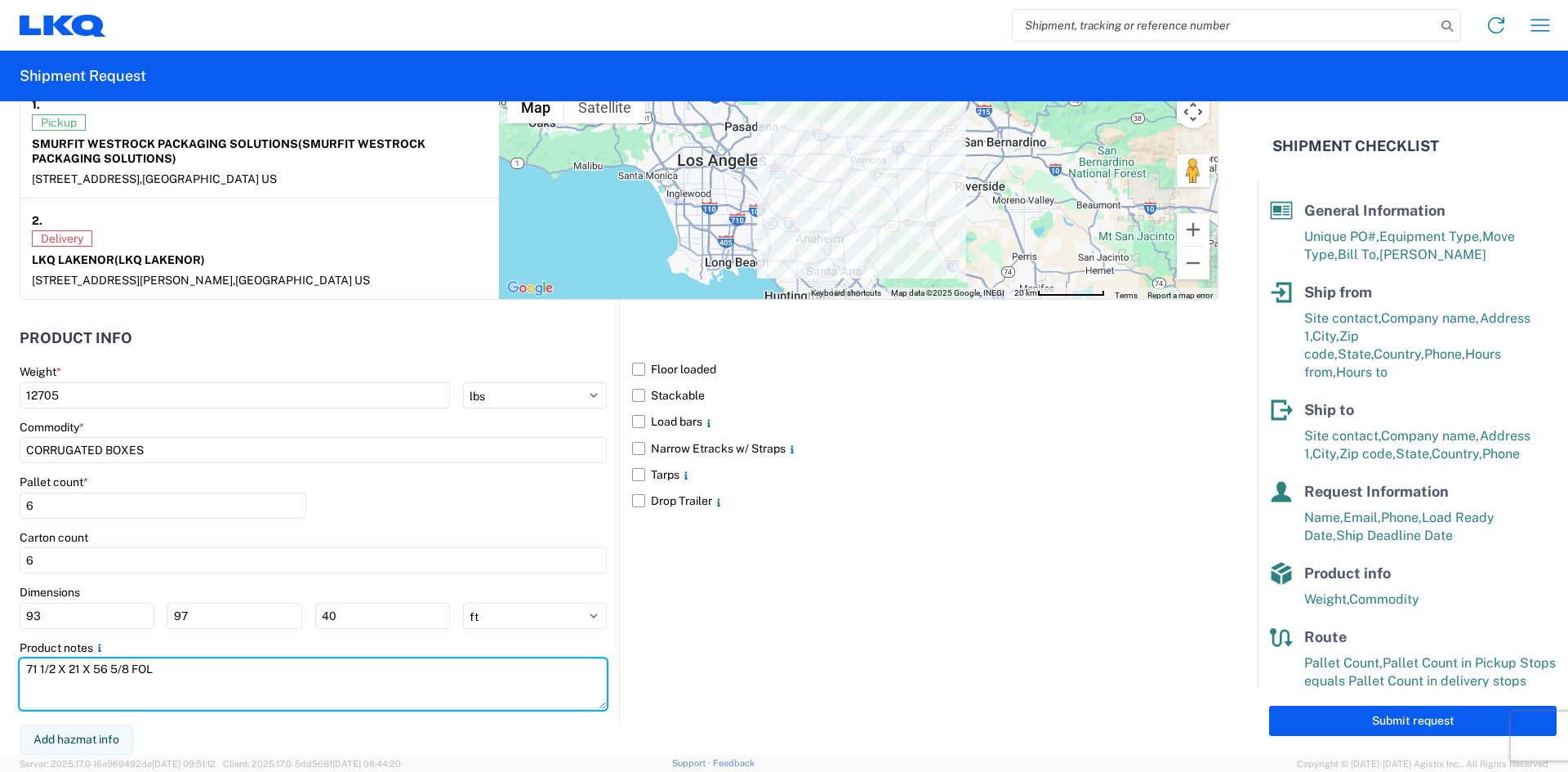
type textarea "71 1/2 X 21 X 56 5/8 FOL"
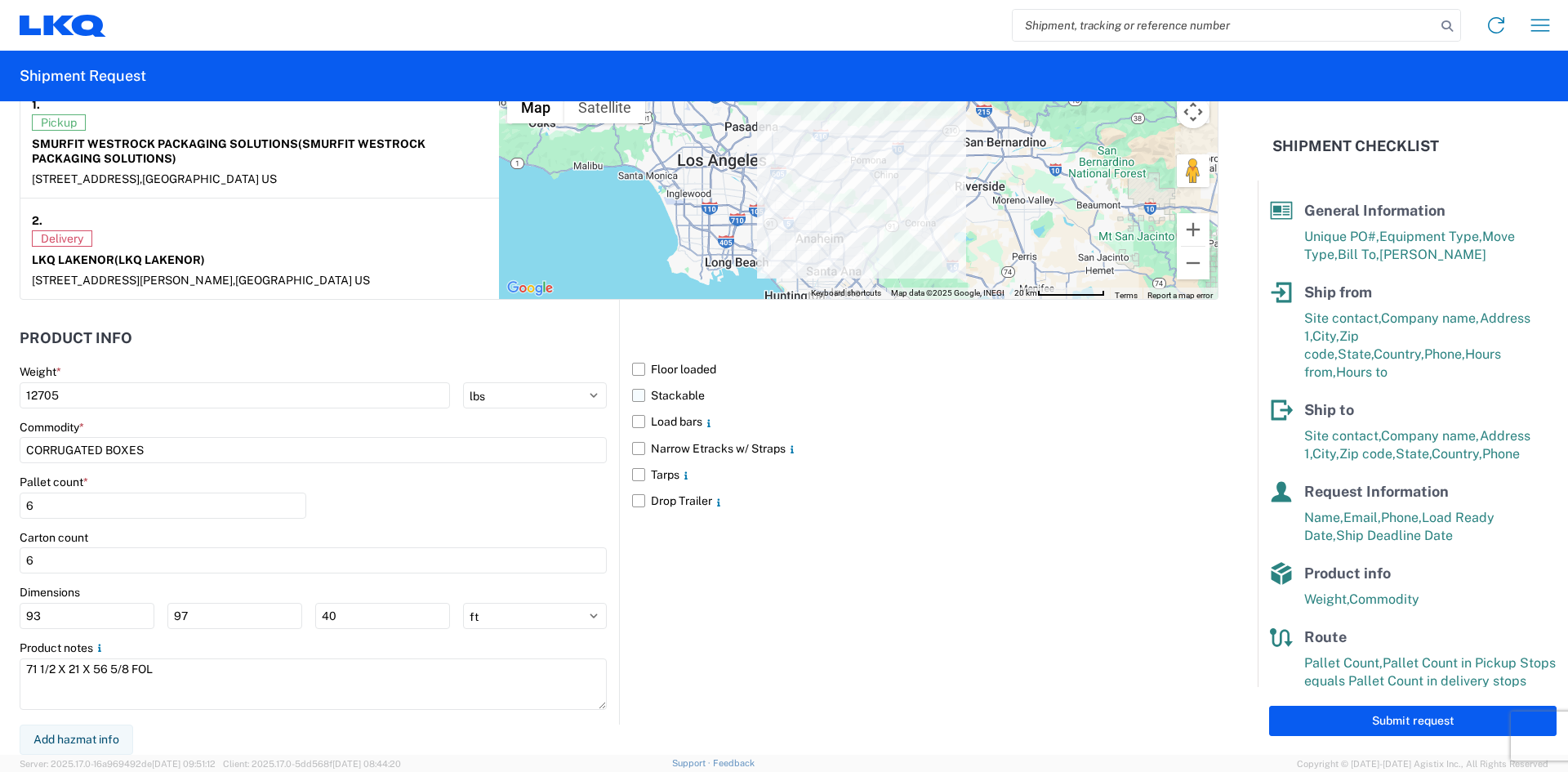
click at [636, 396] on label "Stackable" at bounding box center [925, 395] width 586 height 26
click at [0, 0] on input "Stackable" at bounding box center [0, 0] width 0 height 0
click at [1407, 726] on button "Submit request" at bounding box center [1413, 720] width 288 height 30
select select "US"
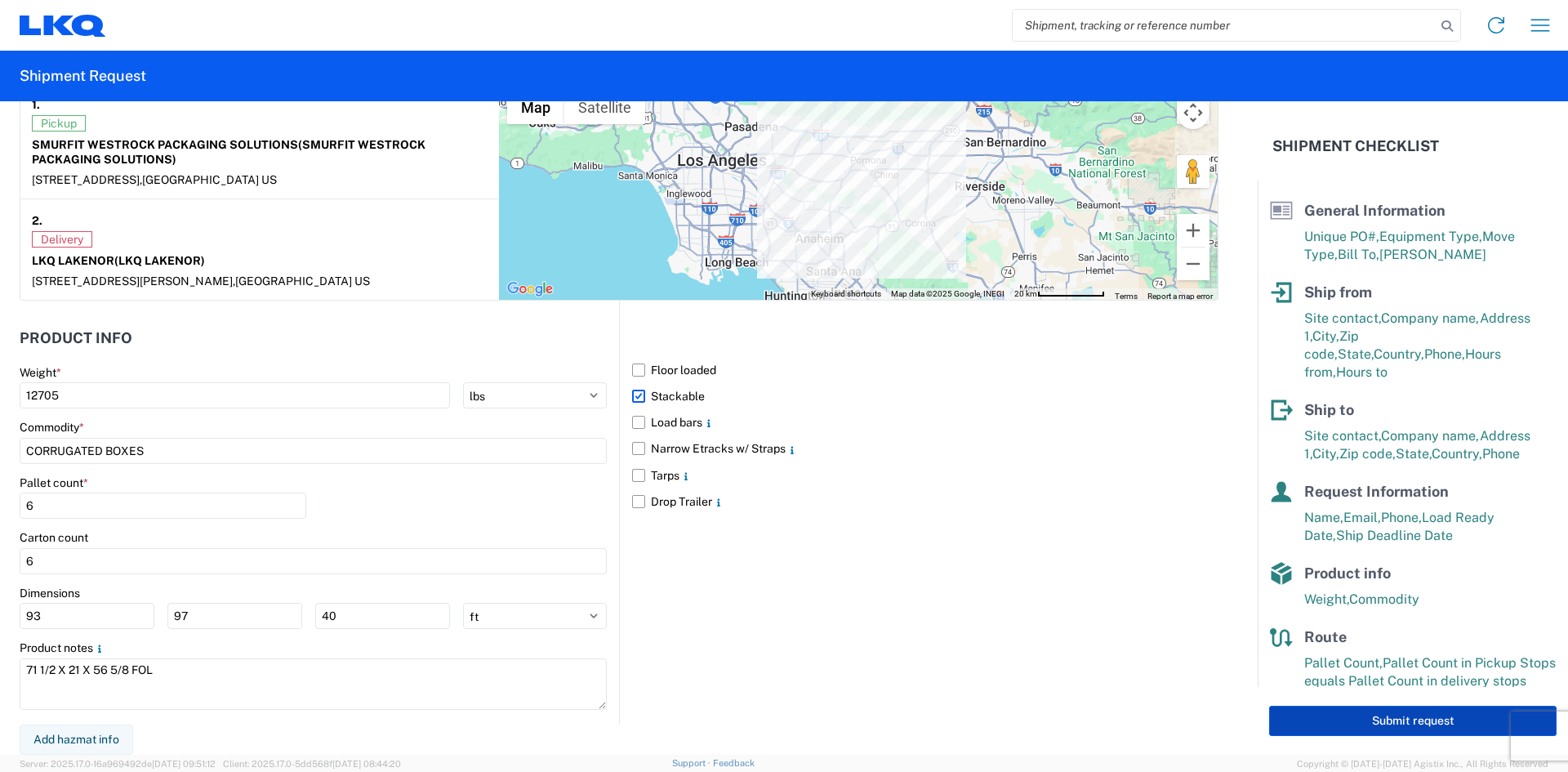
scroll to position [1320, 0]
